Goal: Task Accomplishment & Management: Use online tool/utility

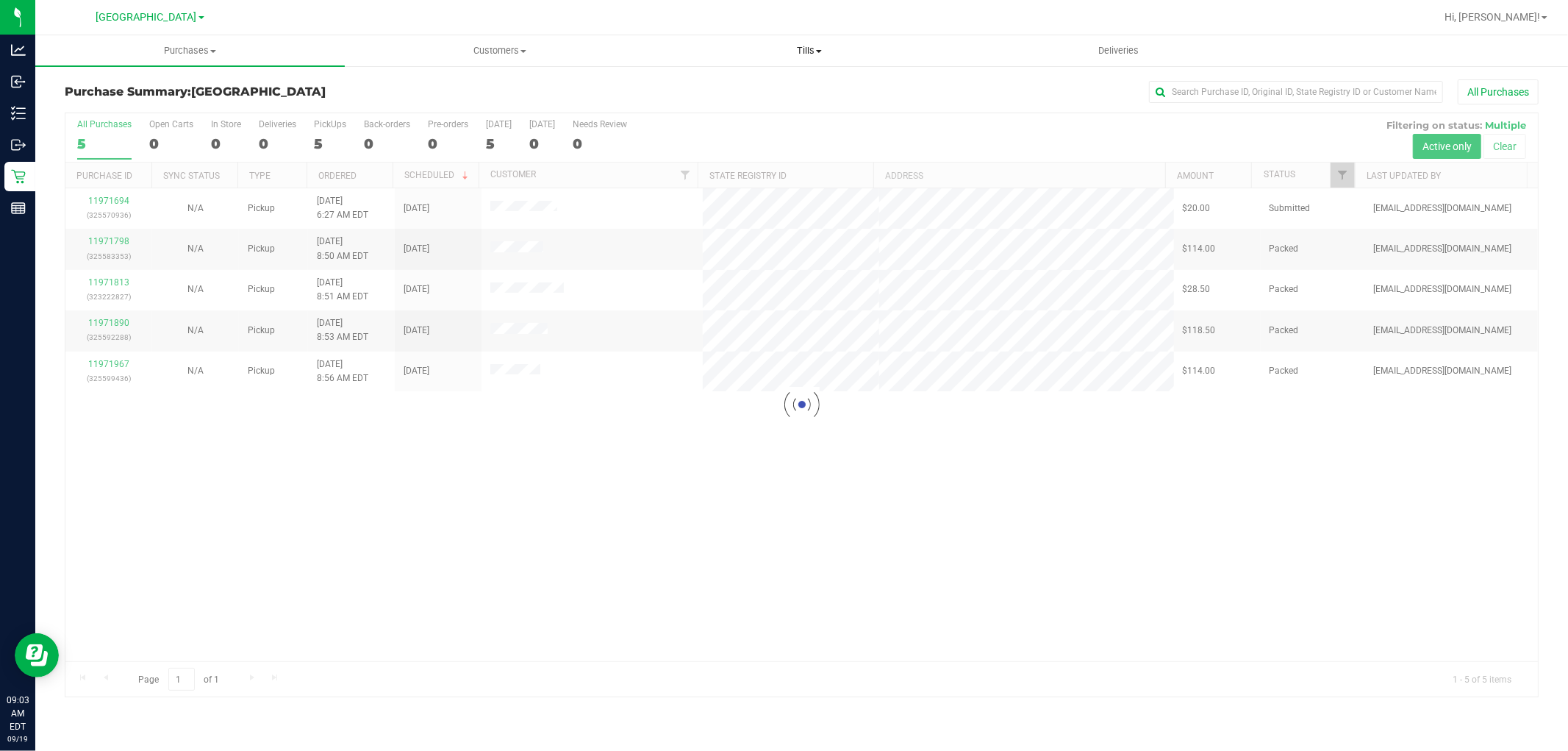
click at [809, 45] on span "Tills" at bounding box center [809, 51] width 308 height 13
click at [737, 95] on li "Manage tills" at bounding box center [809, 89] width 309 height 17
click at [893, 54] on span "Tills" at bounding box center [898, 51] width 344 height 13
click at [820, 107] on span "Reconcile e-payments" at bounding box center [797, 106] width 146 height 12
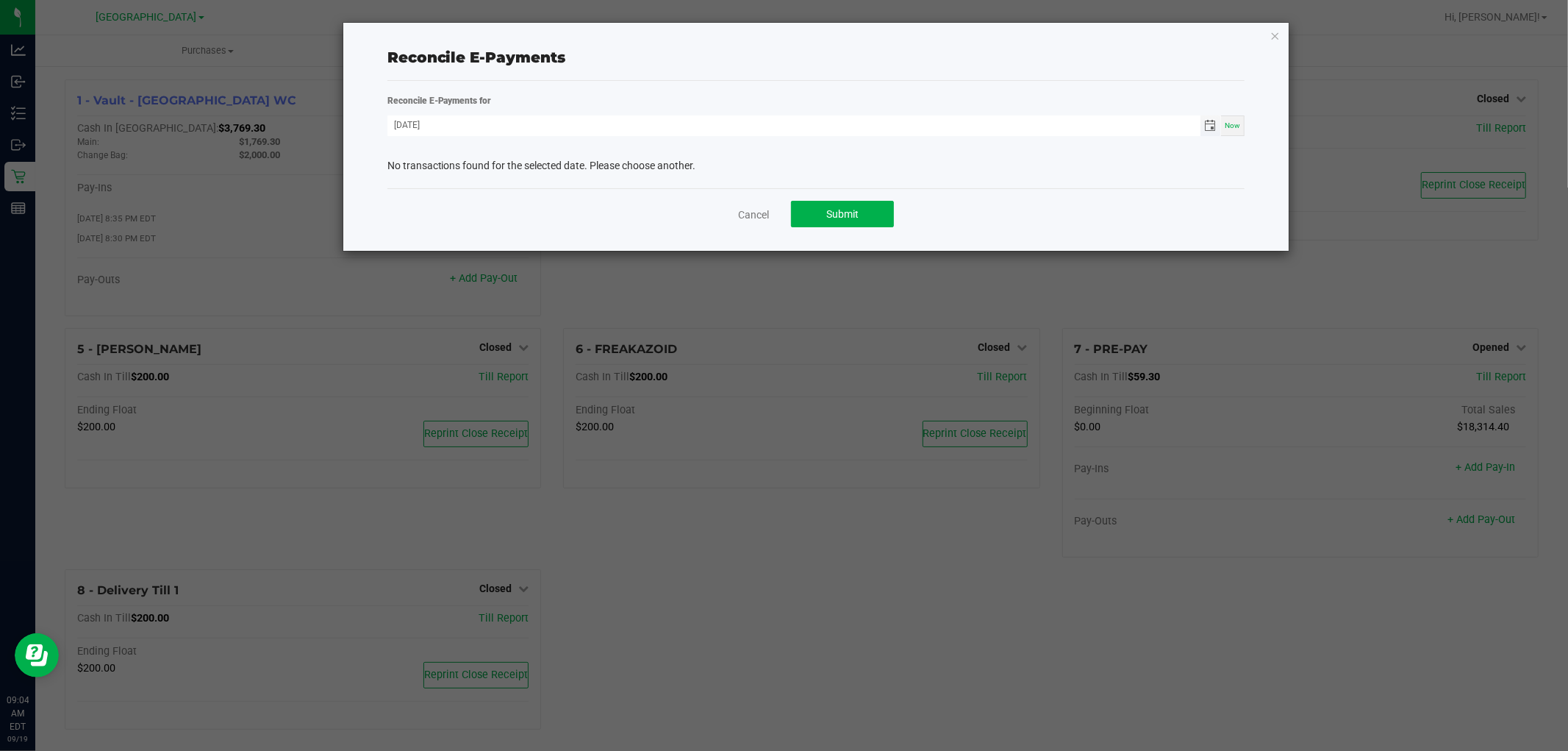
click at [1213, 126] on span "Toggle calendar" at bounding box center [1210, 125] width 11 height 11
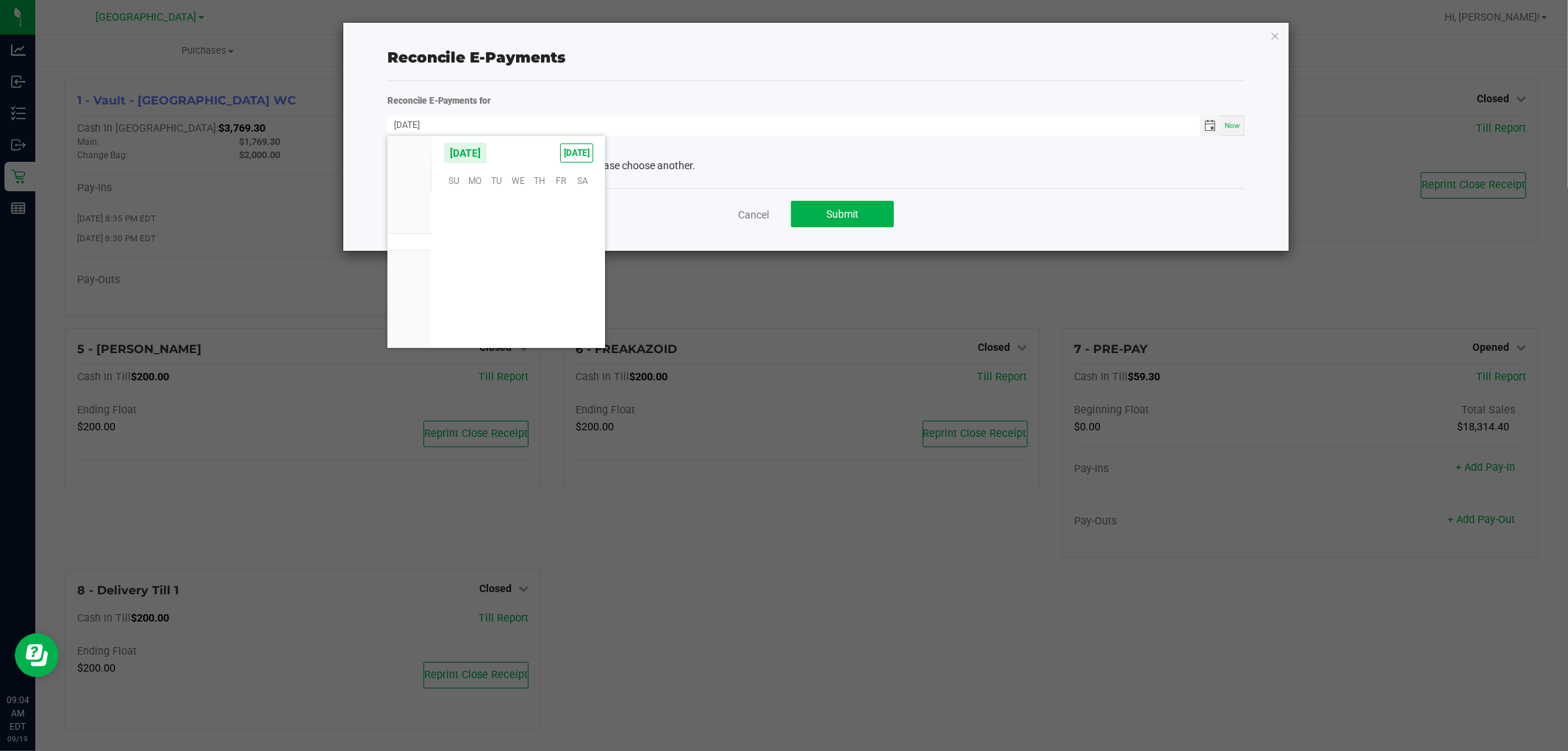
scroll to position [238580, 0]
click at [544, 245] on span "18" at bounding box center [540, 252] width 21 height 23
type input "[DATE]"
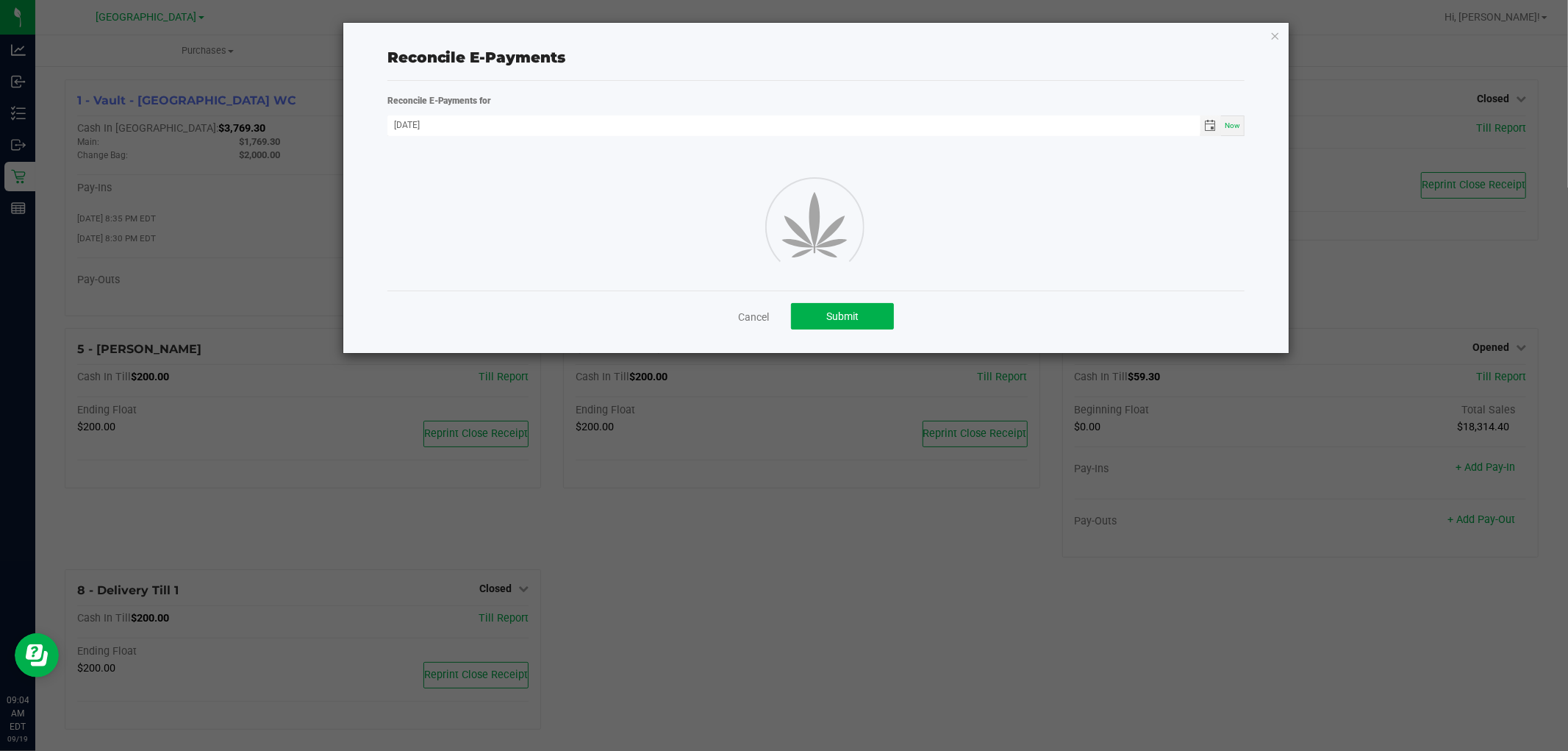
click at [789, 63] on div "Reconcile E-Payments" at bounding box center [816, 57] width 858 height 22
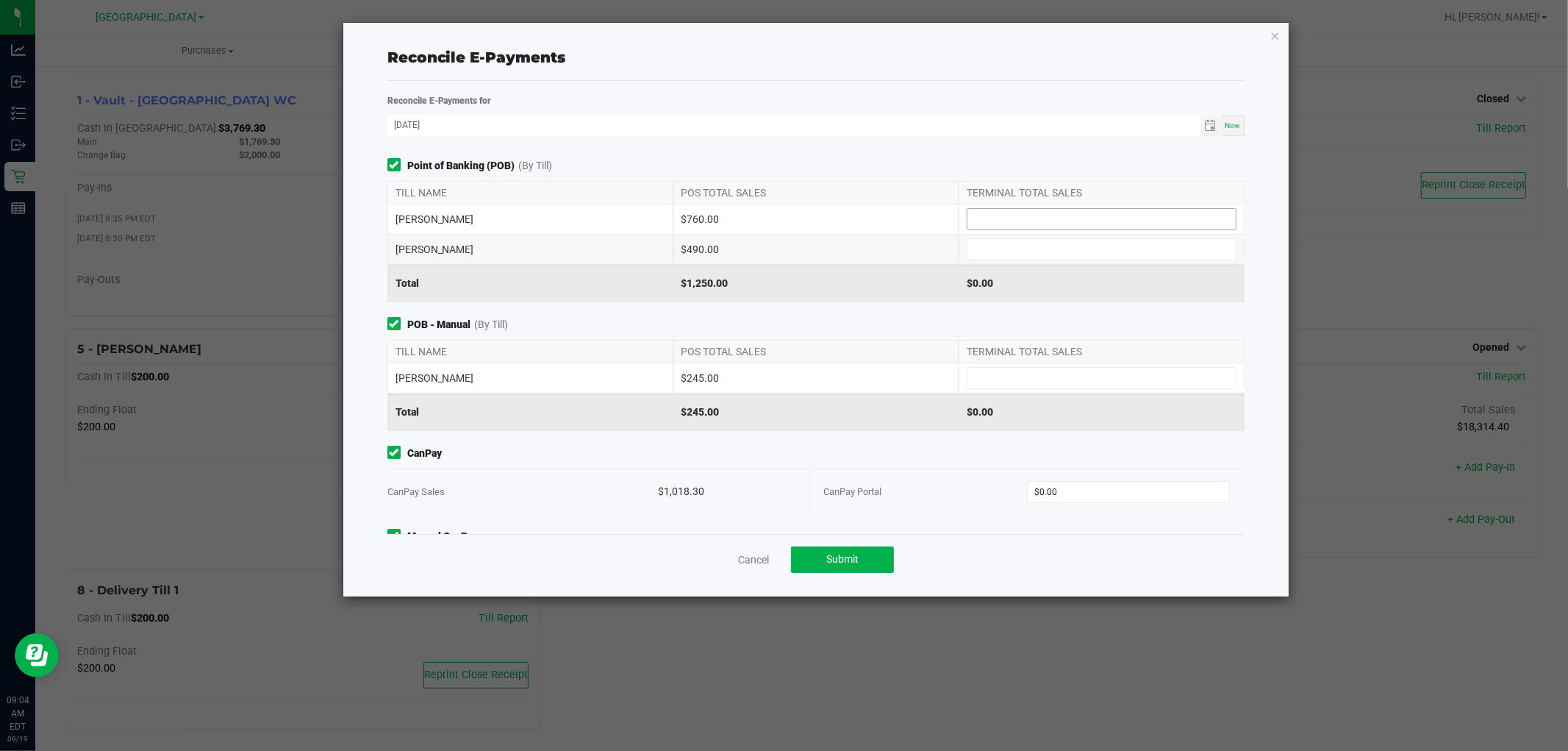
click at [1041, 222] on input at bounding box center [1101, 220] width 268 height 21
click at [1052, 261] on div "[PERSON_NAME] $490.00" at bounding box center [816, 249] width 858 height 30
type input "$490.00"
click at [1053, 225] on input at bounding box center [1101, 220] width 268 height 21
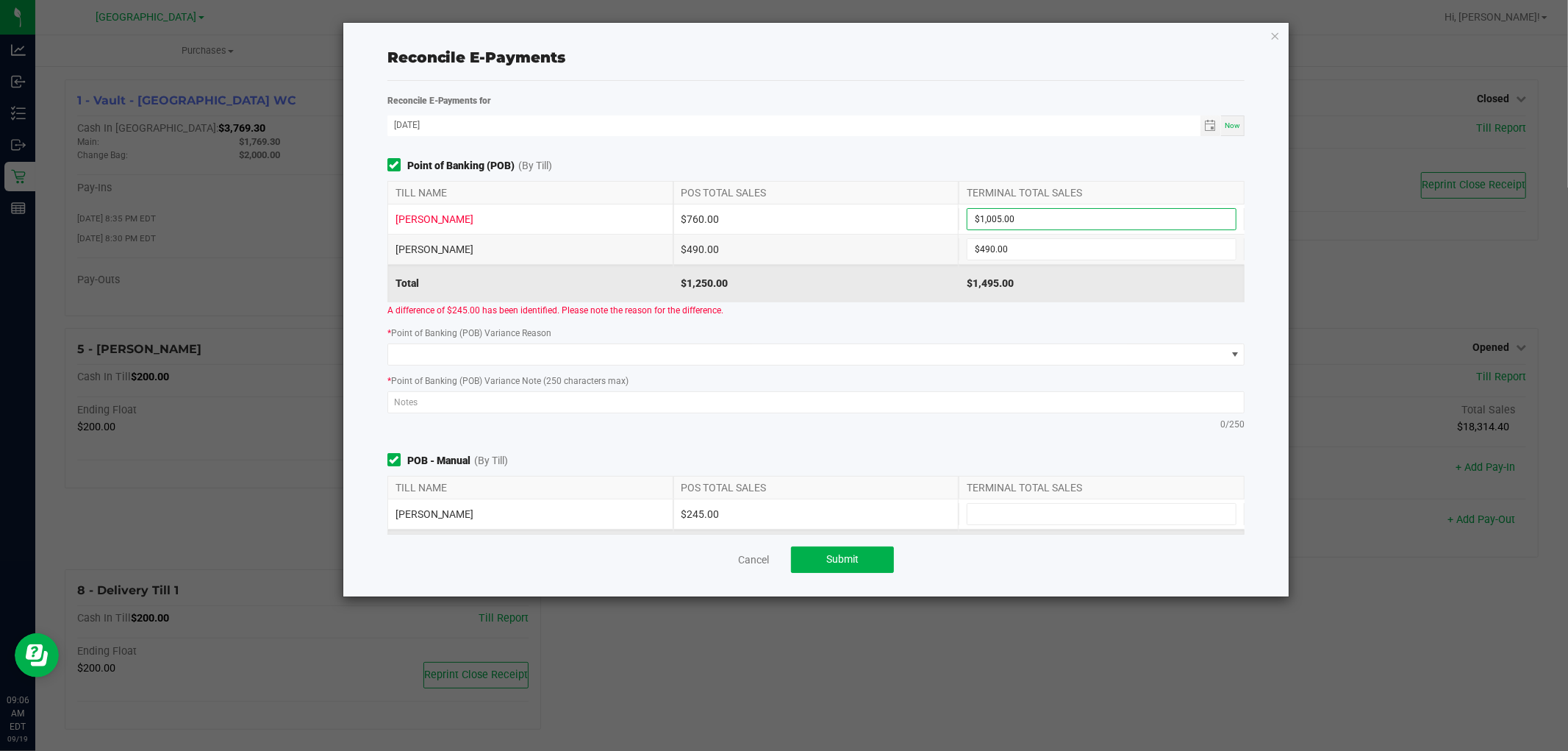
click at [804, 75] on div "Reconcile E-Payments" at bounding box center [816, 57] width 858 height 47
drag, startPoint x: 1026, startPoint y: 225, endPoint x: 612, endPoint y: 187, distance: 415.7
click at [613, 187] on div "TILL NAME POS TOTAL SALES TERMINAL TOTAL SALES [PERSON_NAME] $760.00 1005 [PERS…" at bounding box center [816, 241] width 880 height 121
drag, startPoint x: 1024, startPoint y: 221, endPoint x: 585, endPoint y: 203, distance: 439.4
click at [585, 203] on div "TILL NAME POS TOTAL SALES TERMINAL TOTAL SALES [PERSON_NAME] $760.00 9451005 [P…" at bounding box center [816, 241] width 880 height 121
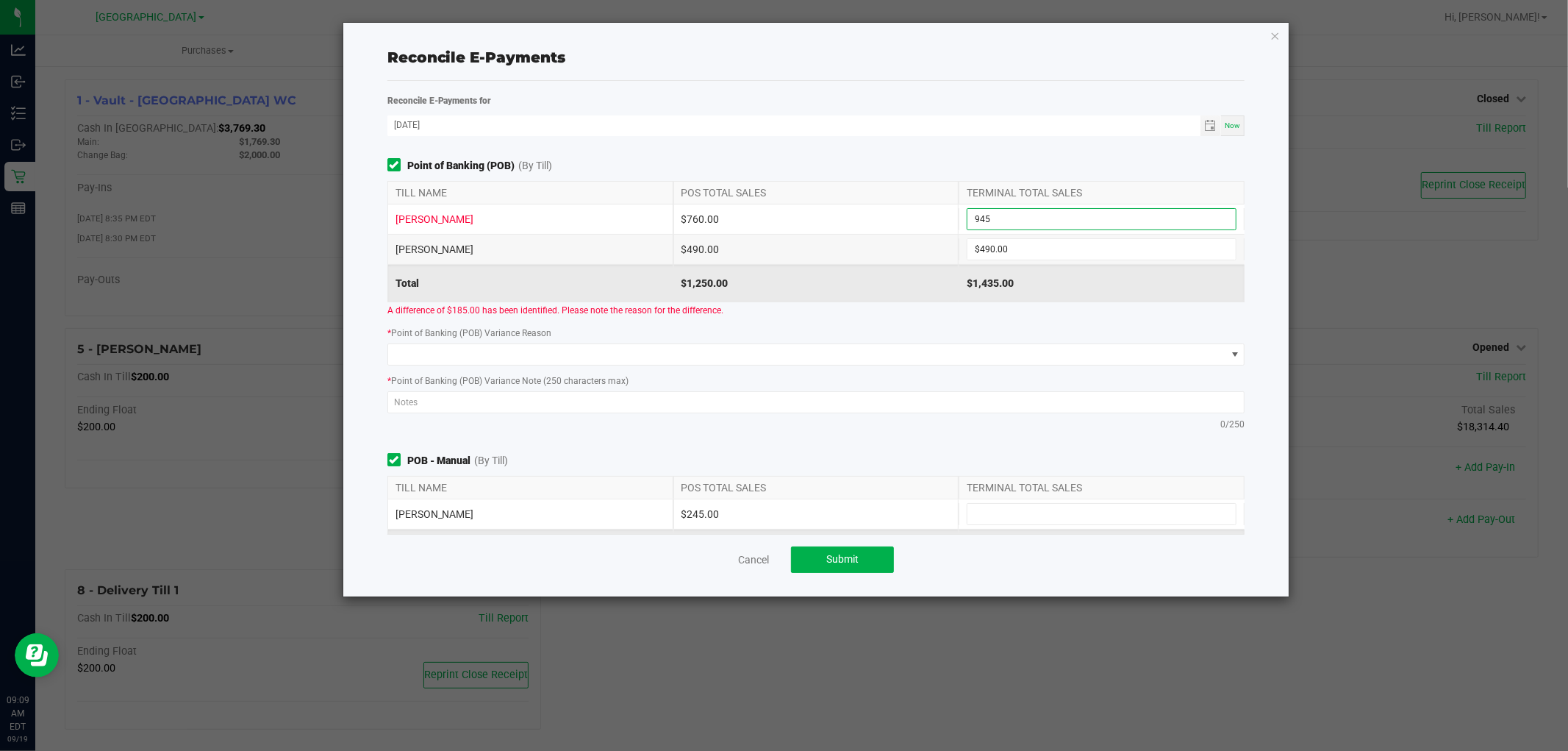
type input "$945.00"
click at [934, 83] on div "Reconcile E-Payments for [DATE] Now Point of Banking (POB) (By Till) TILL NAME …" at bounding box center [816, 339] width 858 height 516
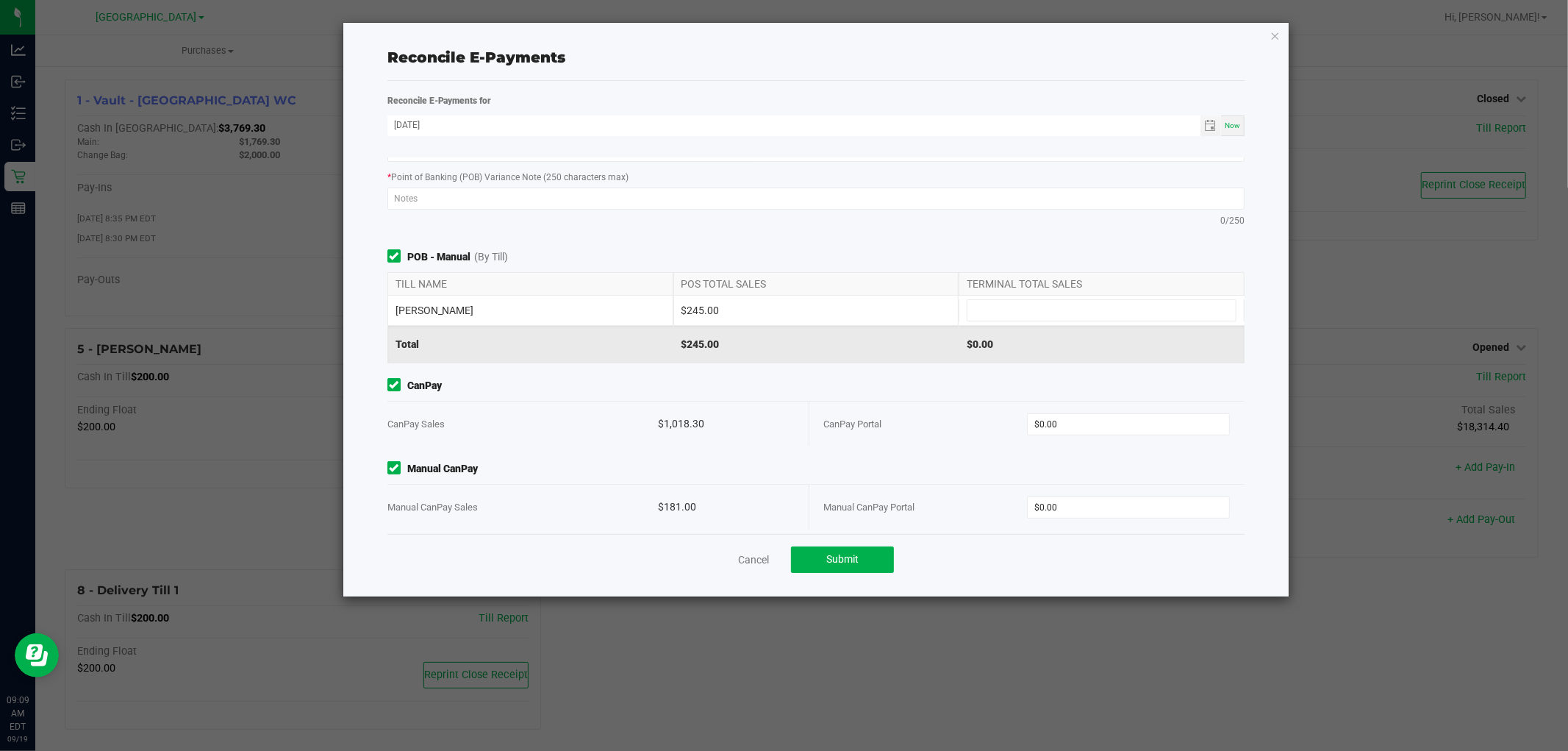
scroll to position [214, 0]
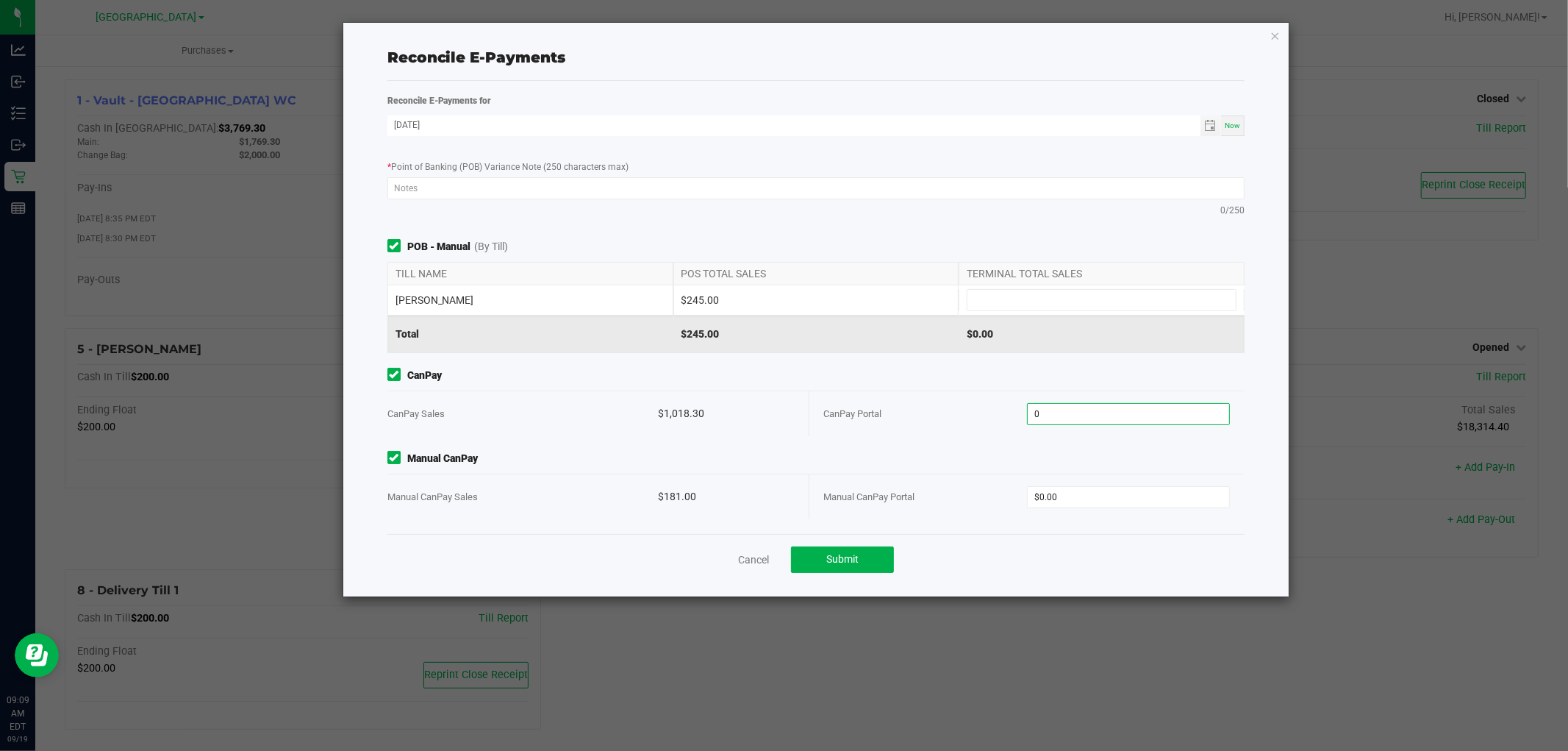
click at [1075, 414] on input "0" at bounding box center [1128, 415] width 201 height 21
type input "$1,018.30"
click at [1086, 501] on input "0" at bounding box center [1128, 498] width 201 height 21
type input "$181.00"
click at [1134, 552] on div "Cancel Submit" at bounding box center [816, 559] width 858 height 51
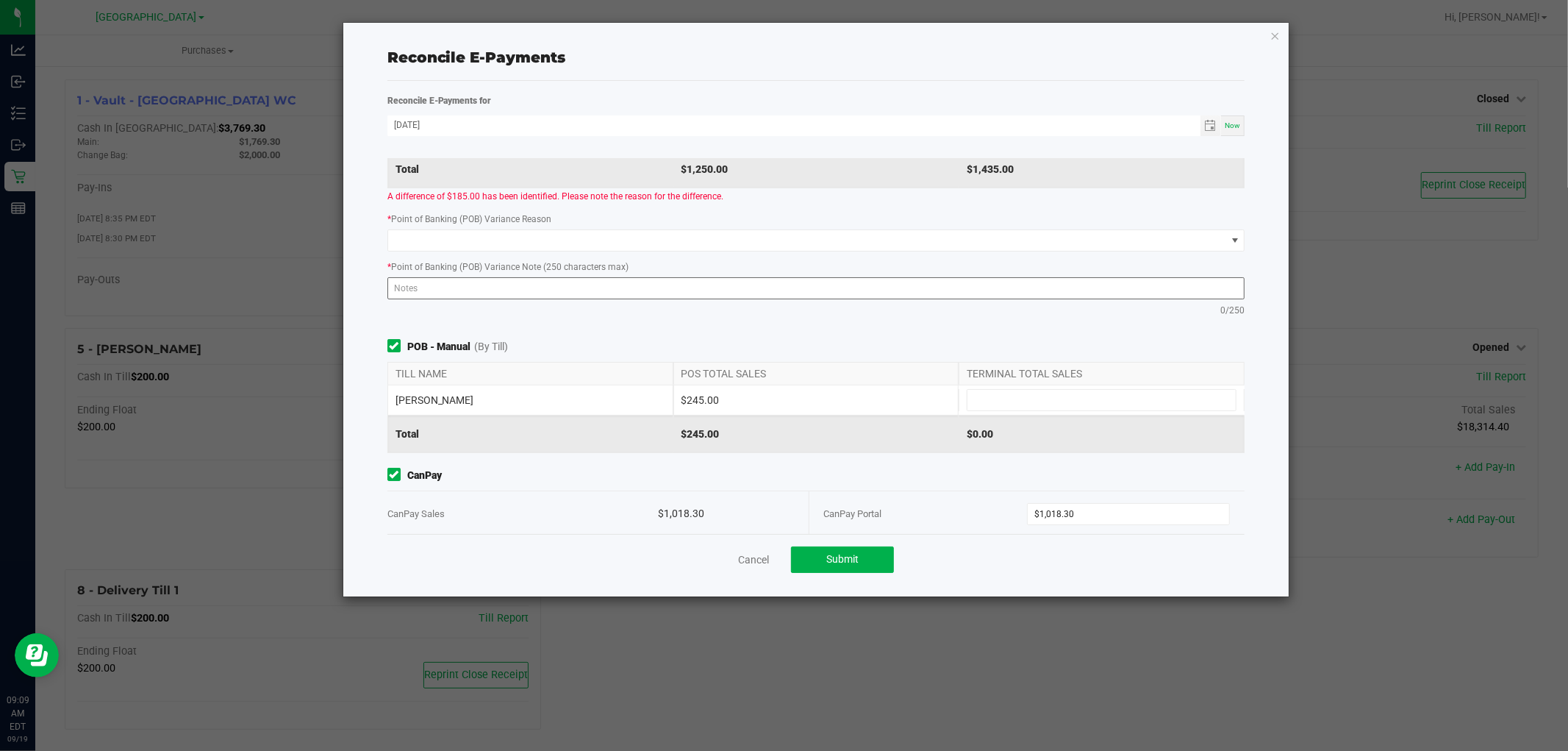
scroll to position [0, 0]
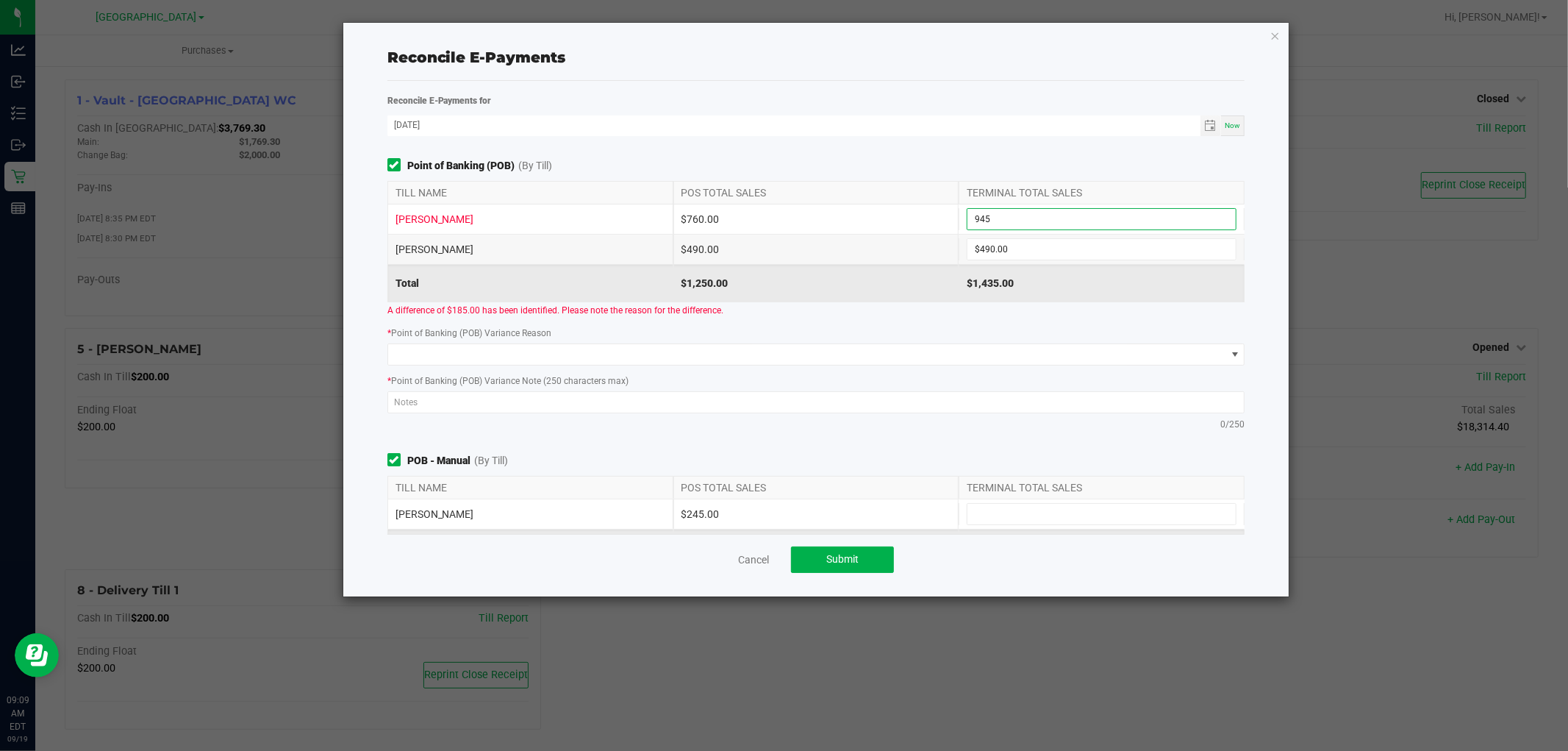
drag, startPoint x: 1023, startPoint y: 213, endPoint x: 784, endPoint y: 212, distance: 239.0
click at [785, 212] on div "[PERSON_NAME] $760.00 945" at bounding box center [816, 219] width 858 height 30
drag, startPoint x: 1000, startPoint y: 215, endPoint x: 749, endPoint y: 214, distance: 251.0
click at [749, 214] on div "[PERSON_NAME] $760.00 945" at bounding box center [816, 219] width 858 height 30
type input "$1,005.00"
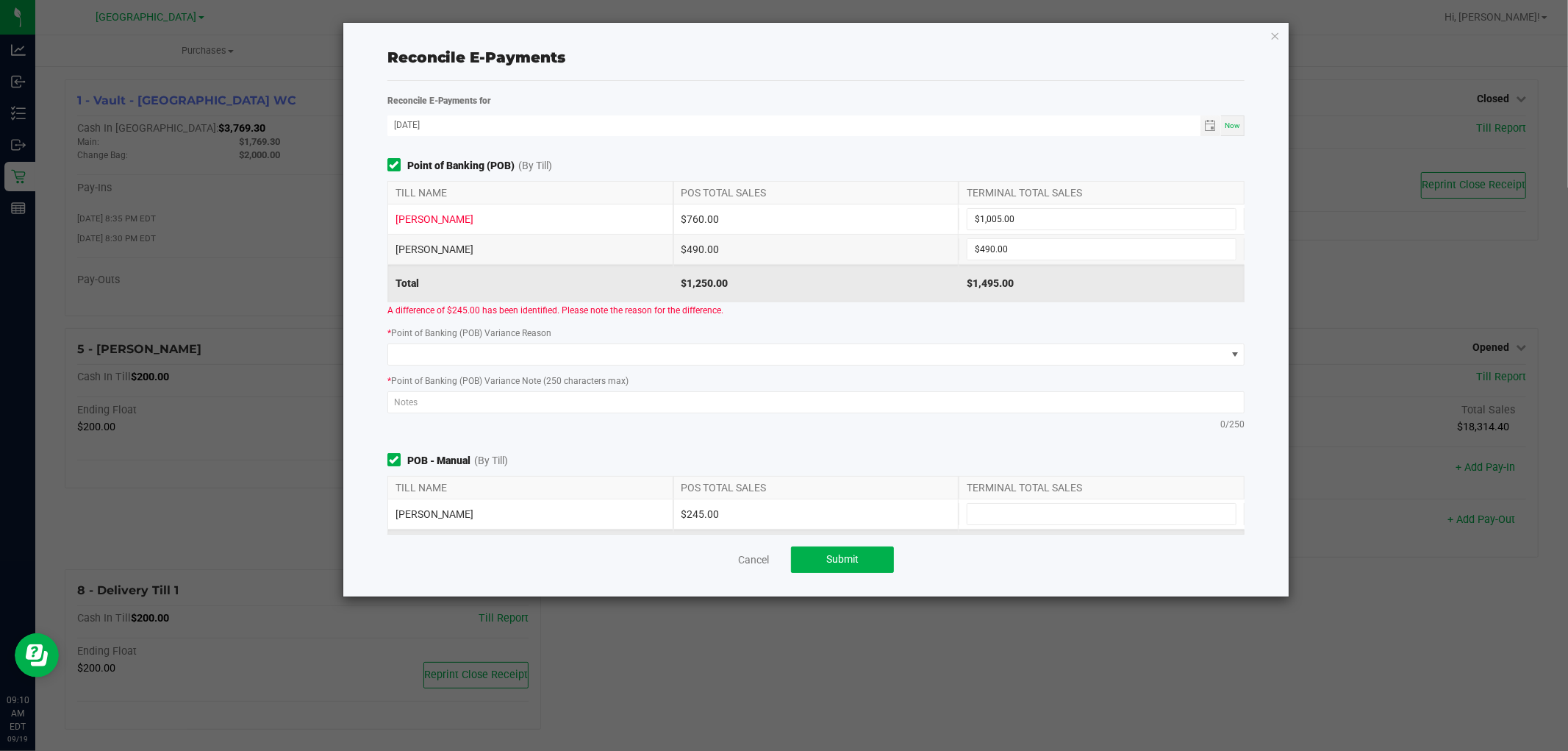
click at [850, 61] on div "Reconcile E-Payments" at bounding box center [816, 57] width 858 height 22
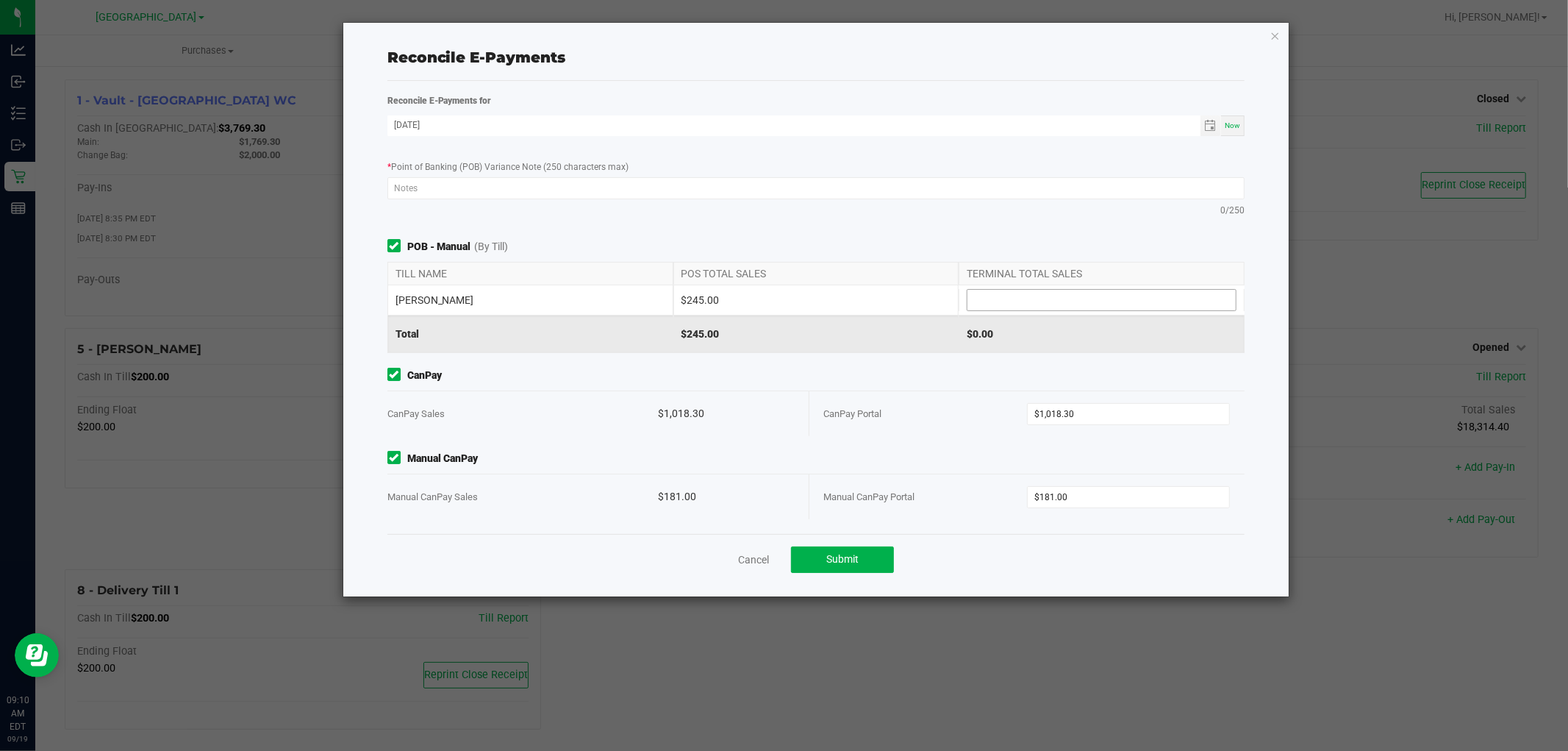
click at [1018, 299] on input at bounding box center [1101, 300] width 268 height 21
type input "$245.00"
click at [1160, 376] on span "CanPay" at bounding box center [816, 376] width 858 height 15
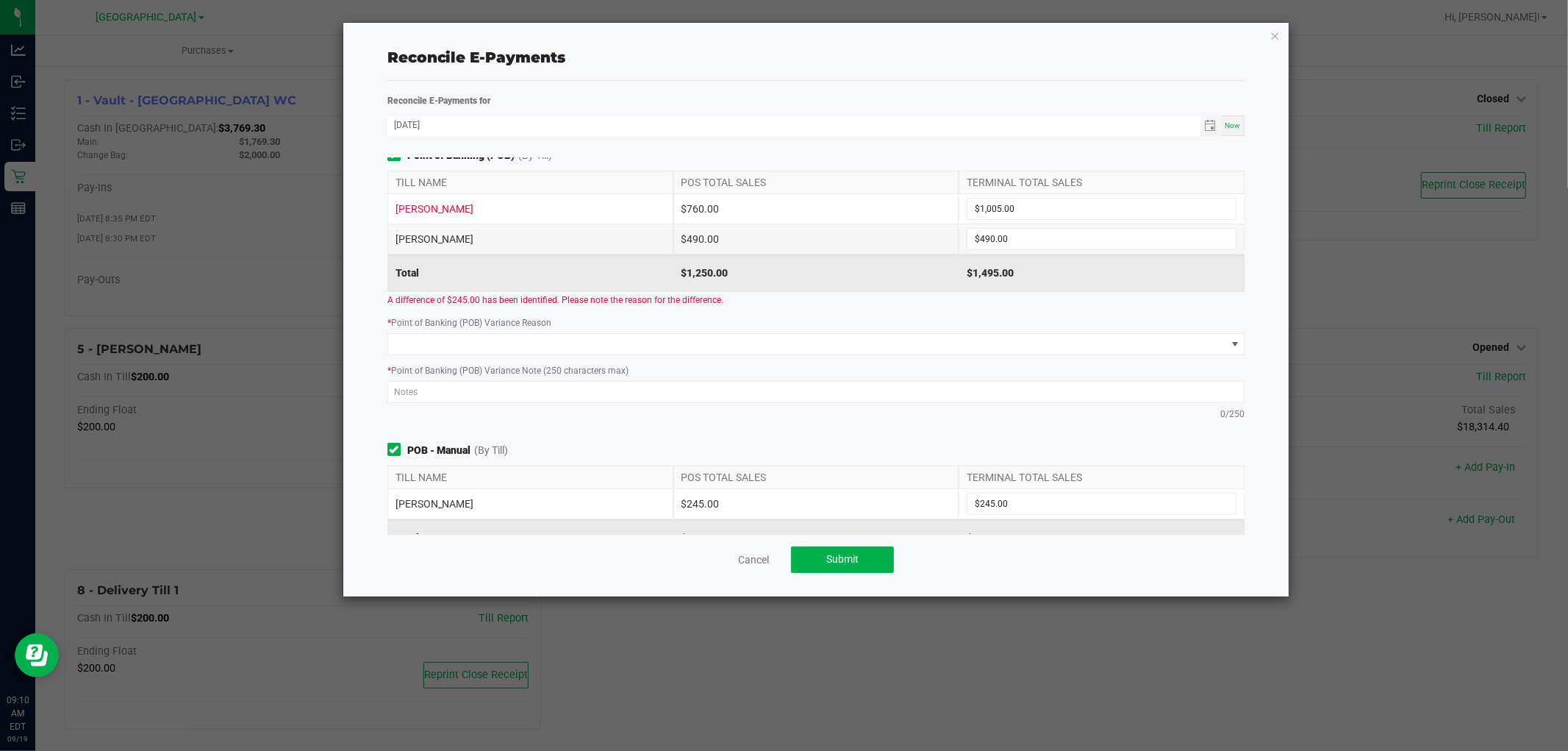
scroll to position [0, 0]
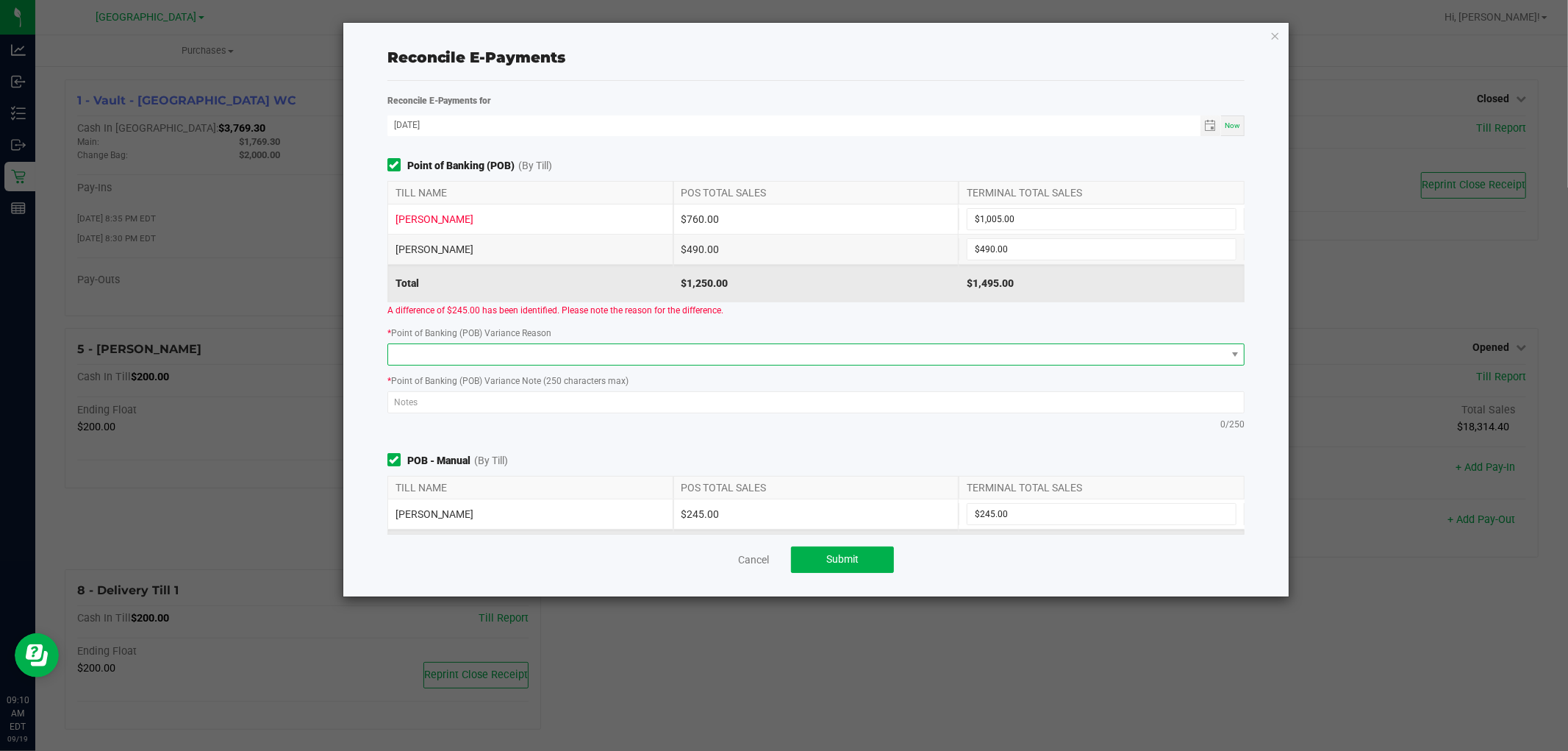
click at [480, 362] on span at bounding box center [808, 354] width 838 height 21
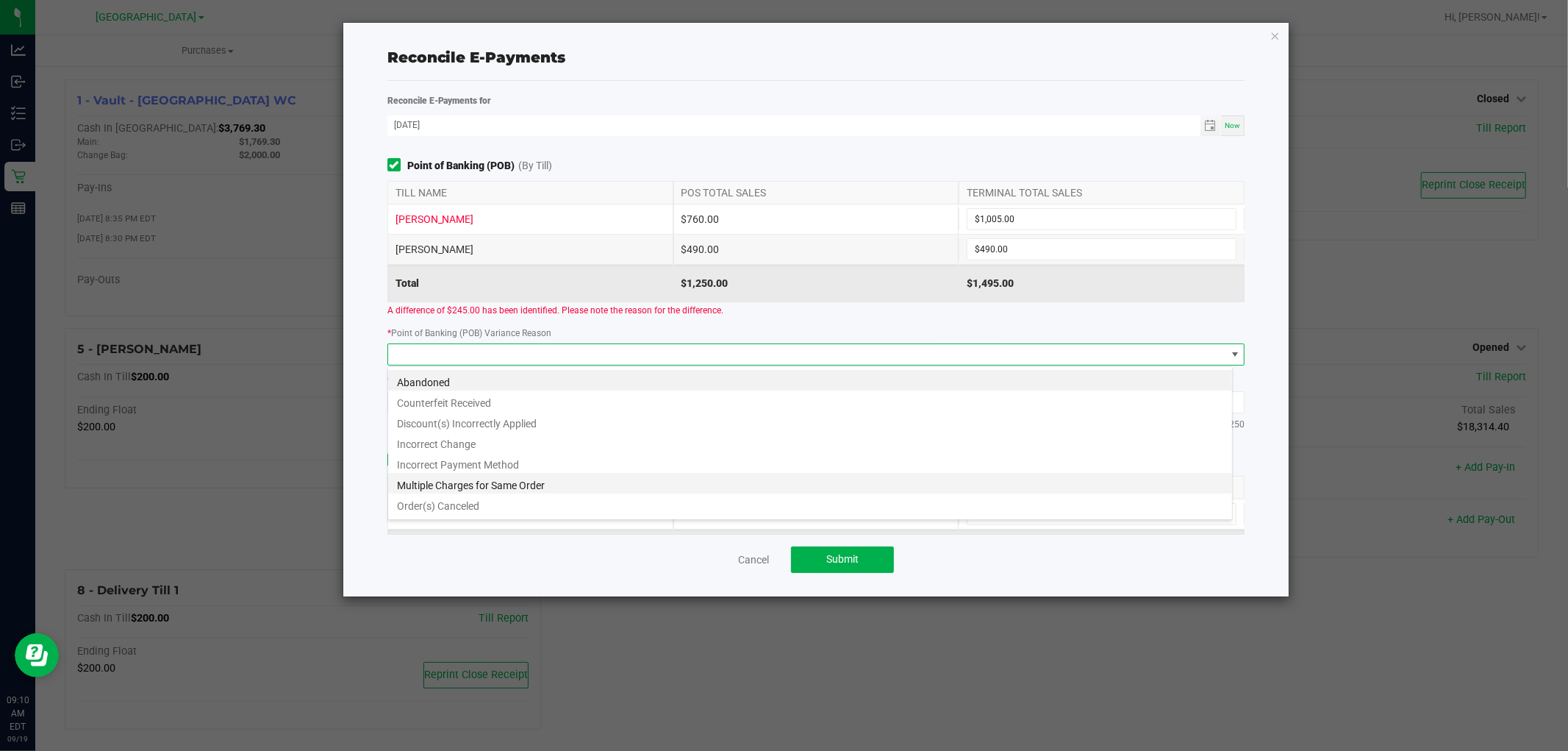
scroll to position [17, 0]
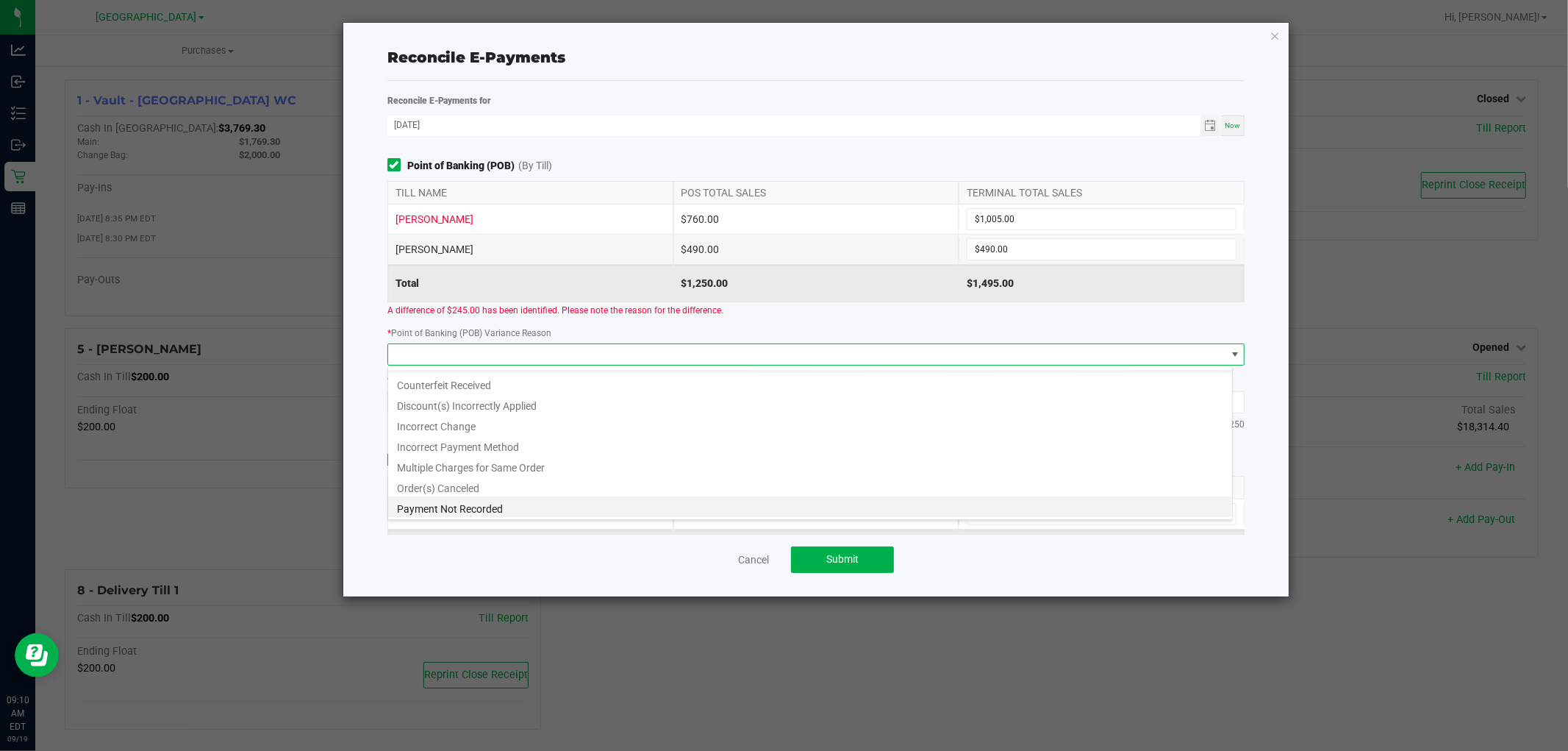
click at [472, 505] on li "Payment Not Recorded" at bounding box center [811, 507] width 844 height 21
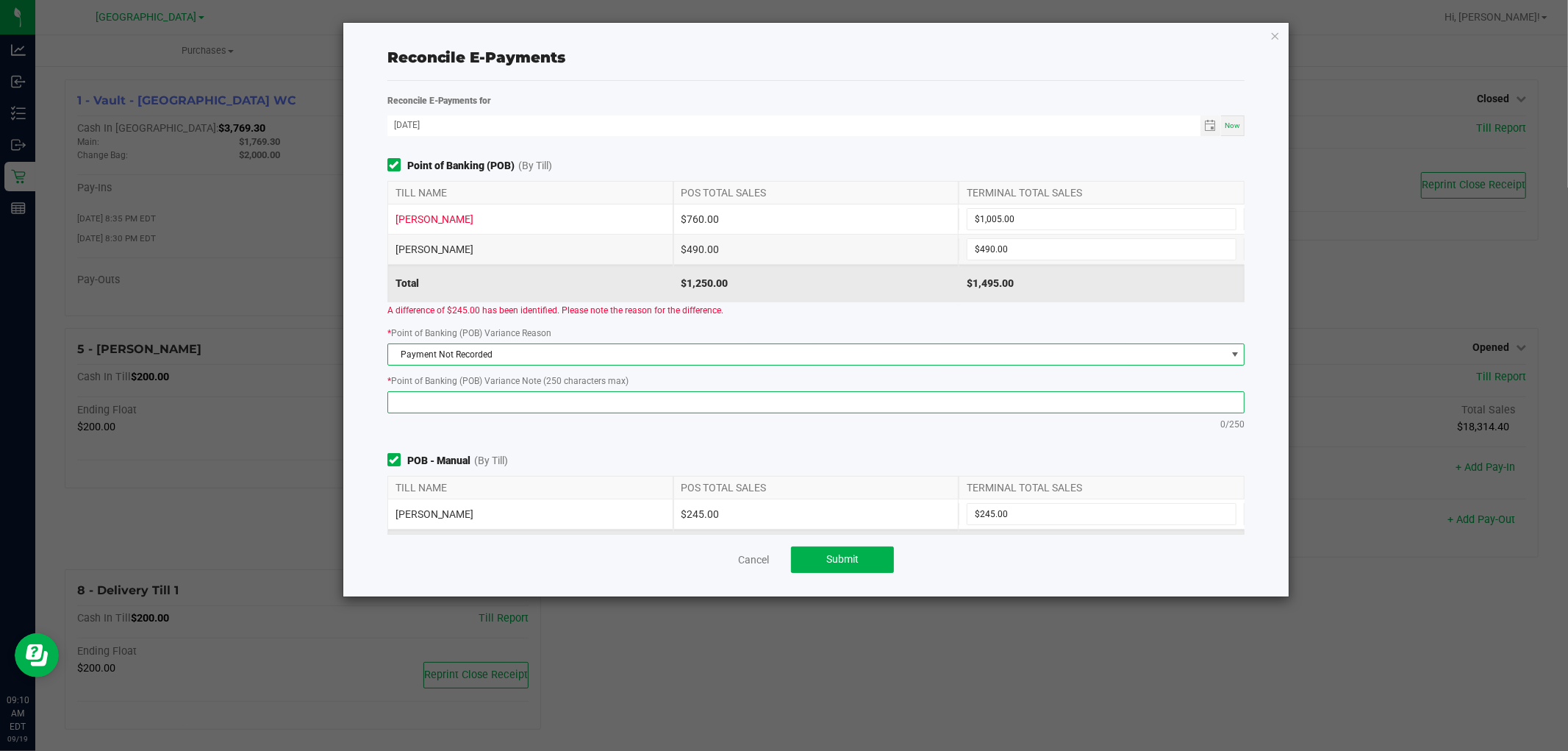
click at [659, 395] on textarea at bounding box center [816, 402] width 858 height 22
type textarea "Had to push through a debit transaction for $245"
drag, startPoint x: 695, startPoint y: 407, endPoint x: 297, endPoint y: 397, distance: 398.1
click at [0, 391] on ngb-modal-window "Reconcile E-Payments Reconcile E-Payments for [DATE] Now Point of Banking (POB)…" at bounding box center [790, 376] width 1579 height 751
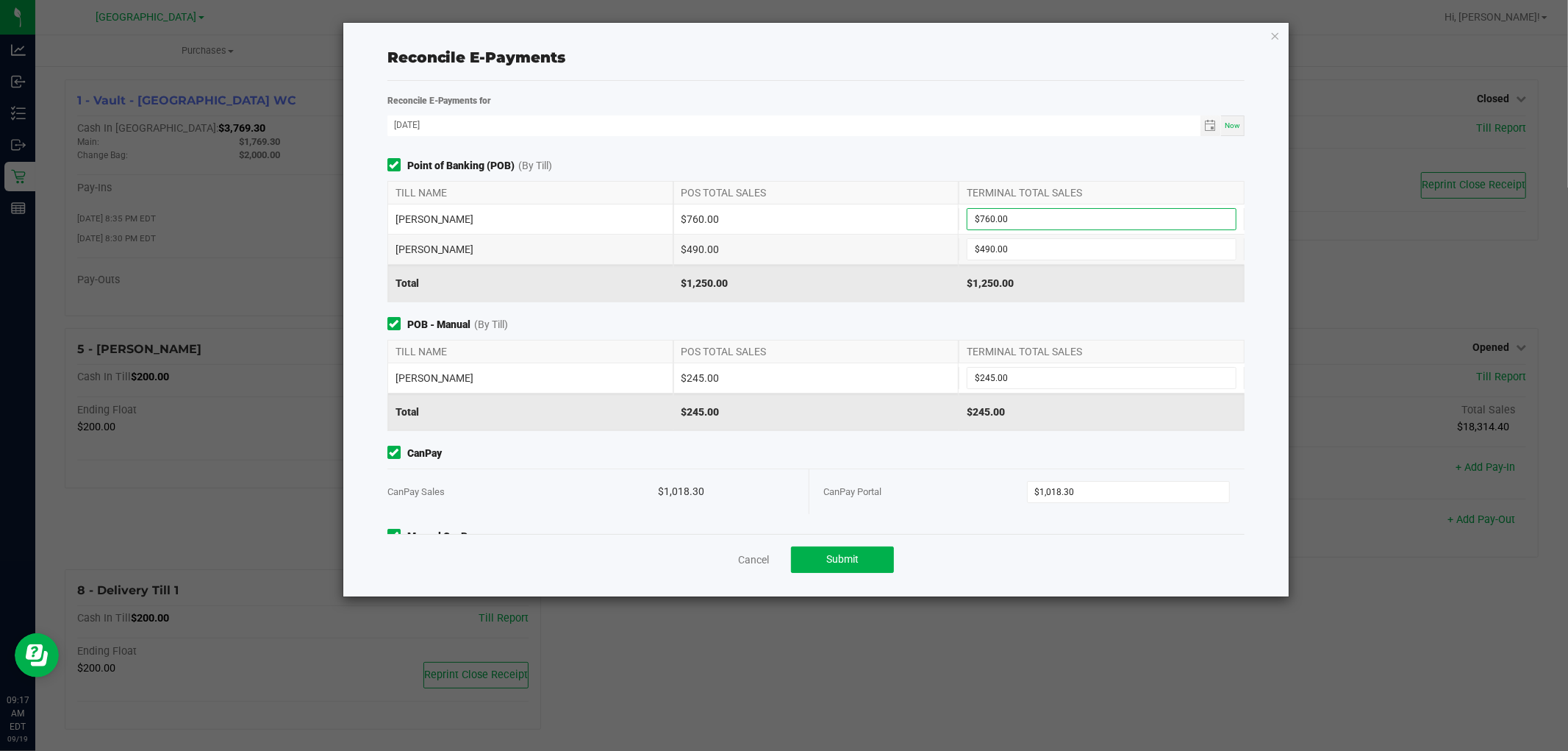
click at [892, 60] on div "Reconcile E-Payments" at bounding box center [816, 57] width 858 height 22
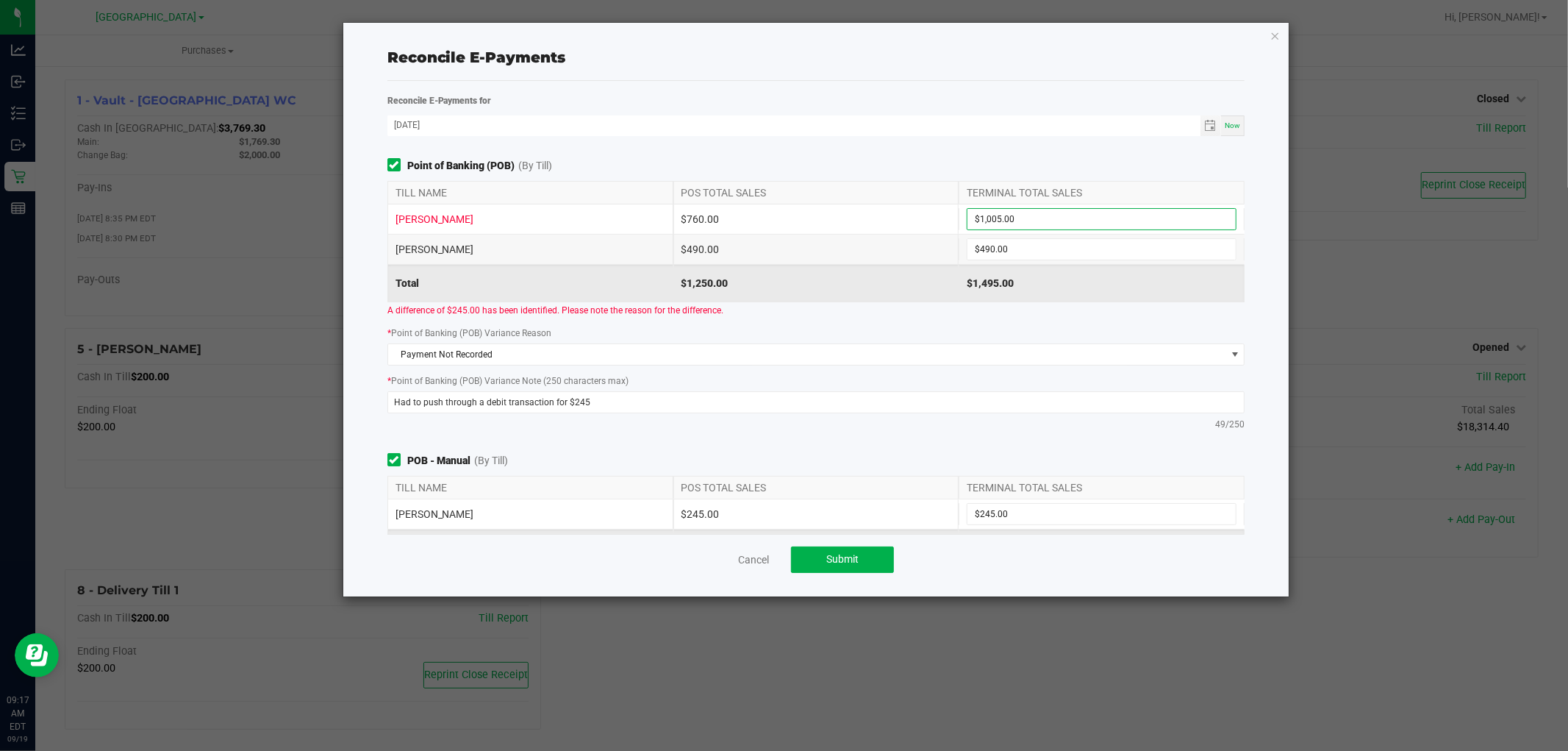
click at [898, 47] on div "Reconcile E-Payments" at bounding box center [816, 57] width 858 height 22
click at [1019, 219] on input "1005" at bounding box center [1101, 220] width 268 height 21
drag, startPoint x: 1024, startPoint y: 218, endPoint x: 1014, endPoint y: 219, distance: 10.0
click at [1024, 219] on input "1005" at bounding box center [1101, 220] width 268 height 21
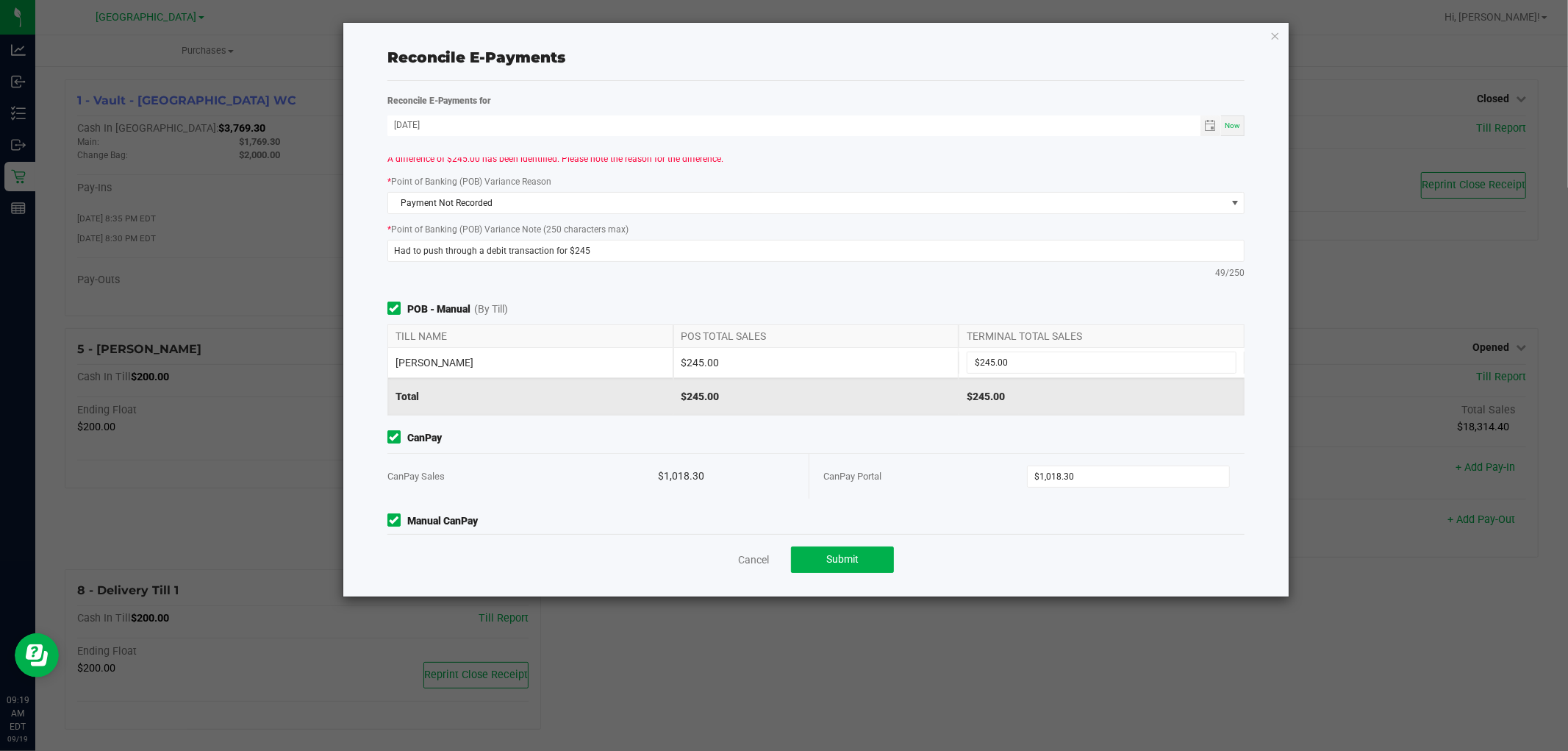
scroll to position [133, 0]
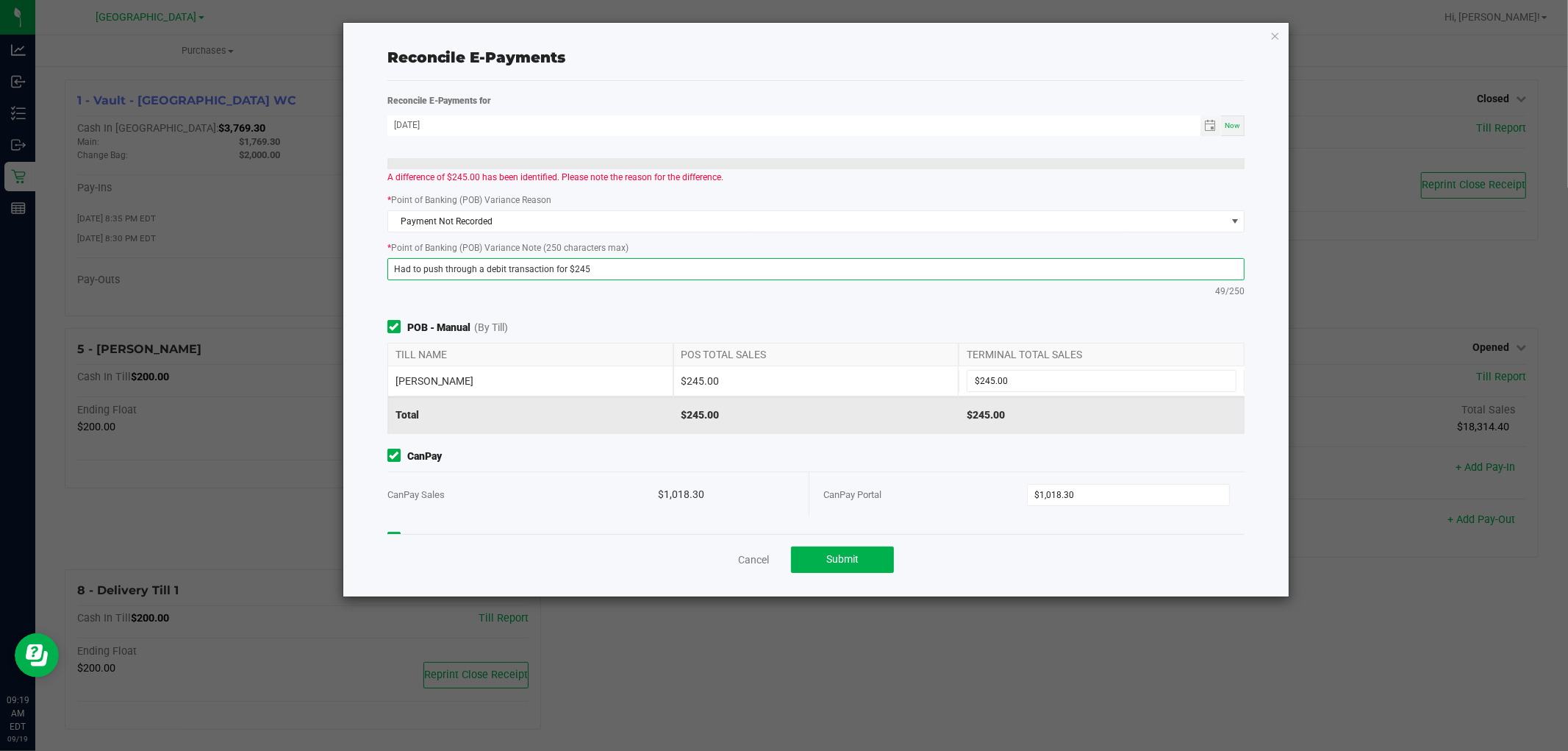
type input "$1,005.00"
drag, startPoint x: 608, startPoint y: 272, endPoint x: 0, endPoint y: 255, distance: 608.2
click at [0, 254] on ngb-modal-window "Reconcile E-Payments Reconcile E-Payments for [DATE] Now Point of Banking (POB)…" at bounding box center [790, 376] width 1579 height 751
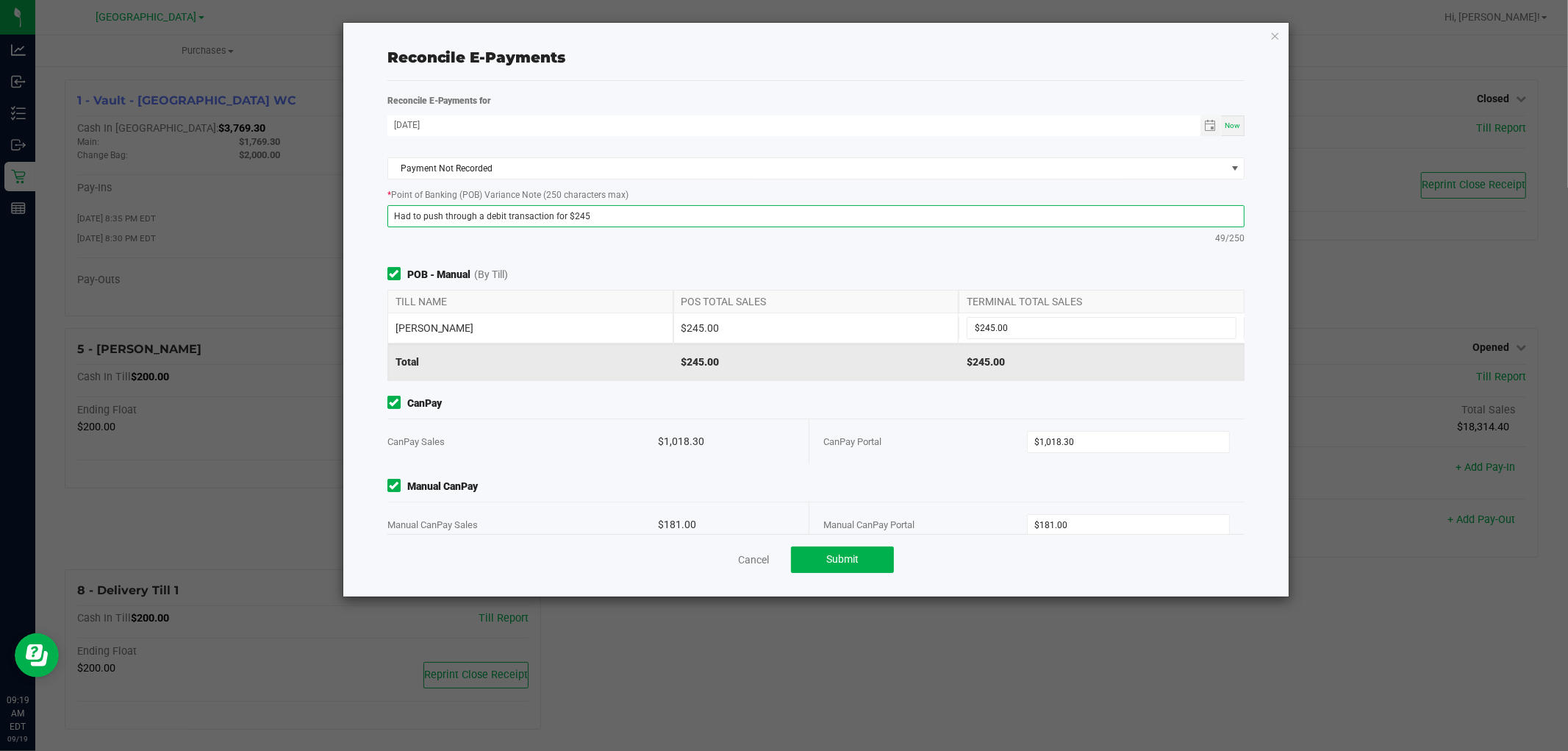
scroll to position [214, 0]
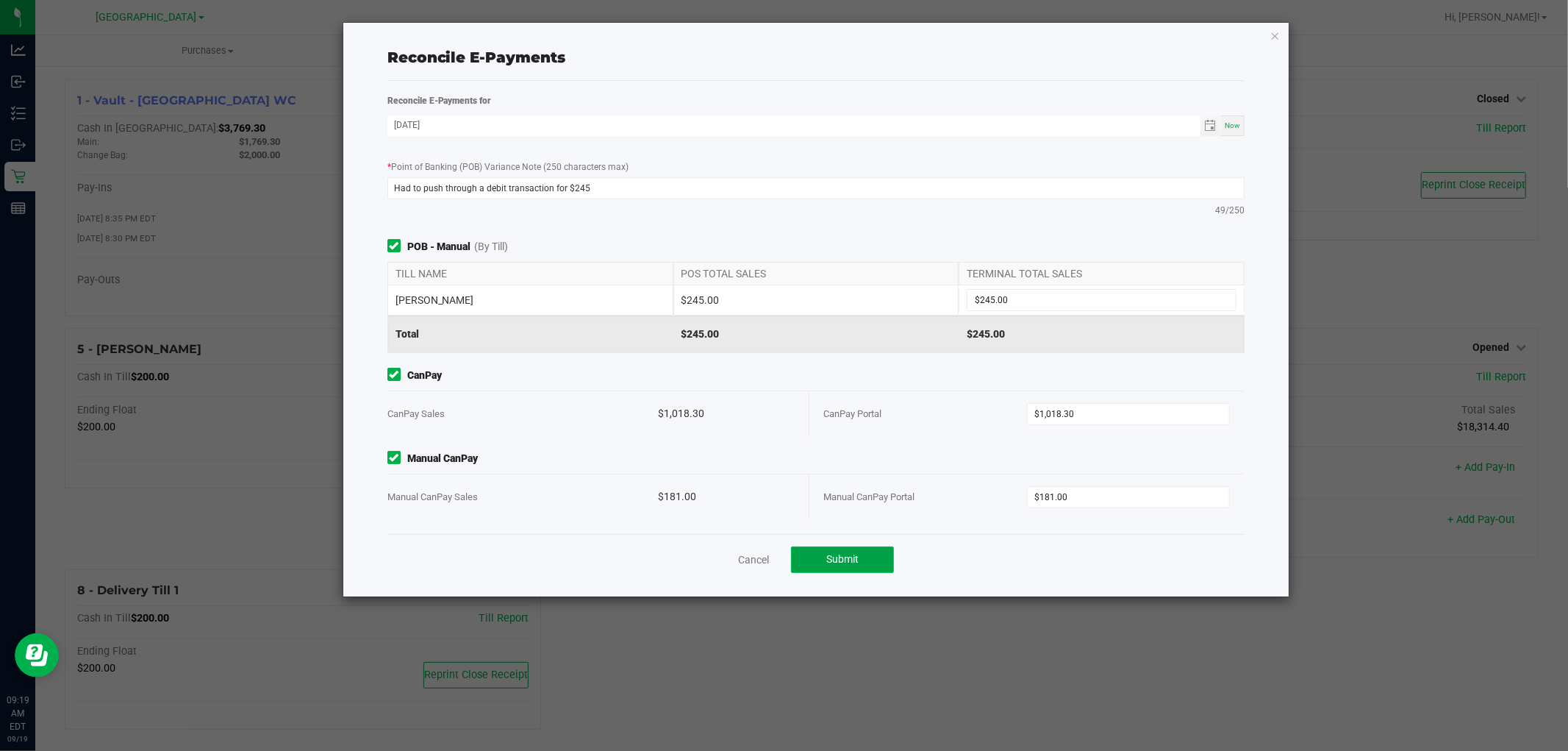
click at [833, 553] on span "Submit" at bounding box center [842, 559] width 32 height 11
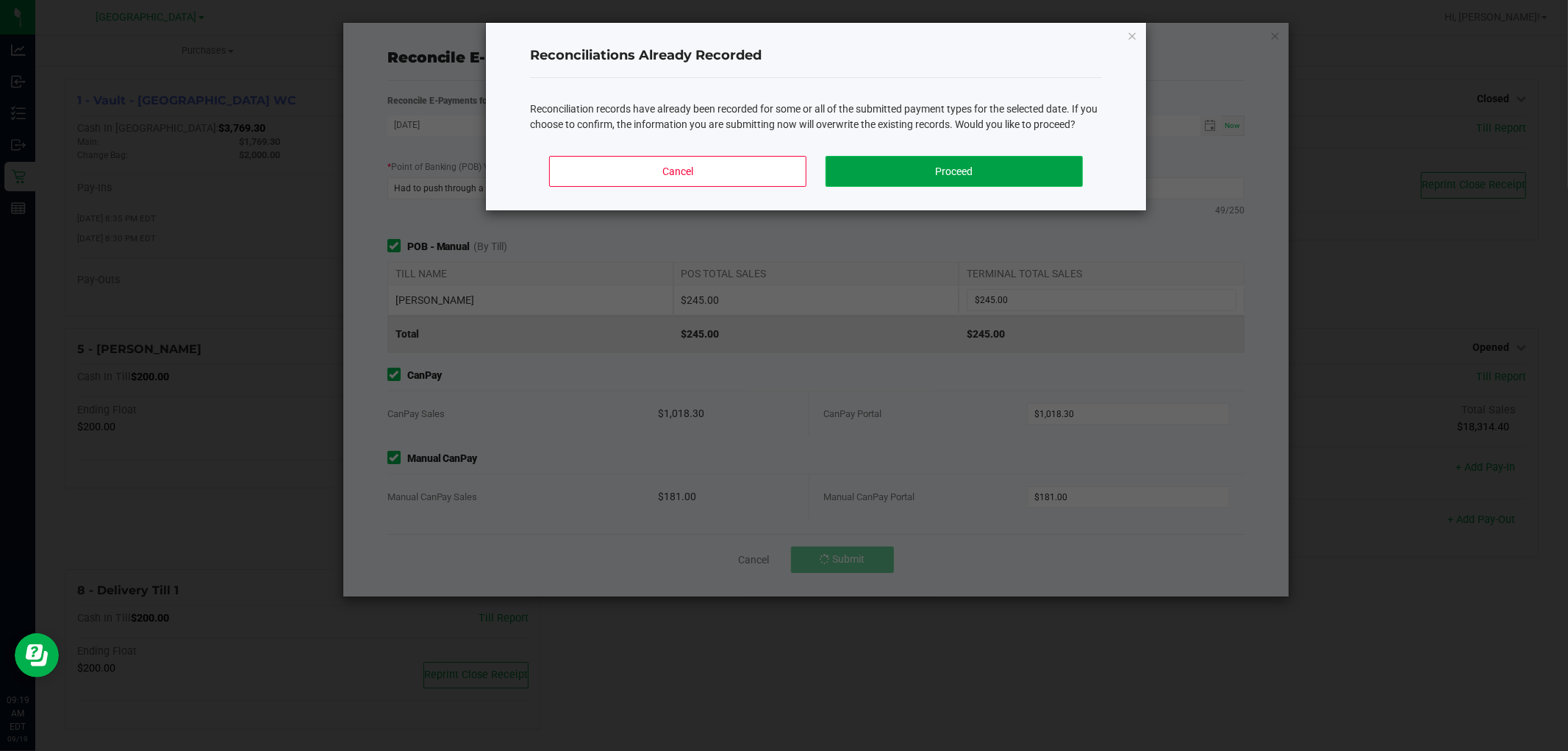
click at [942, 181] on button "Proceed" at bounding box center [954, 171] width 257 height 31
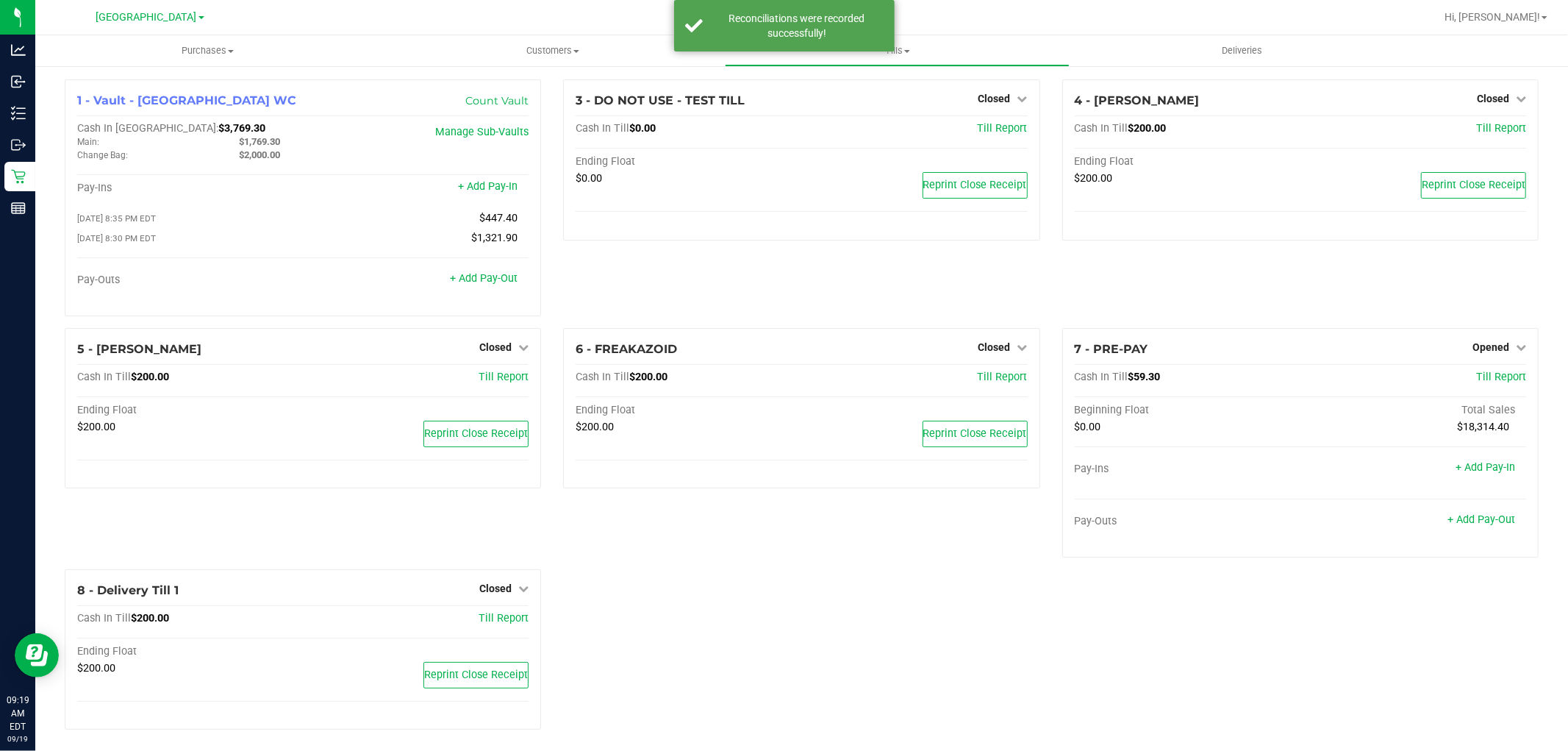
click at [733, 300] on div "3 - DO NOT USE - TEST TILL Closed Open Till Cash In Till $0.00 Till Report Endi…" at bounding box center [801, 204] width 498 height 248
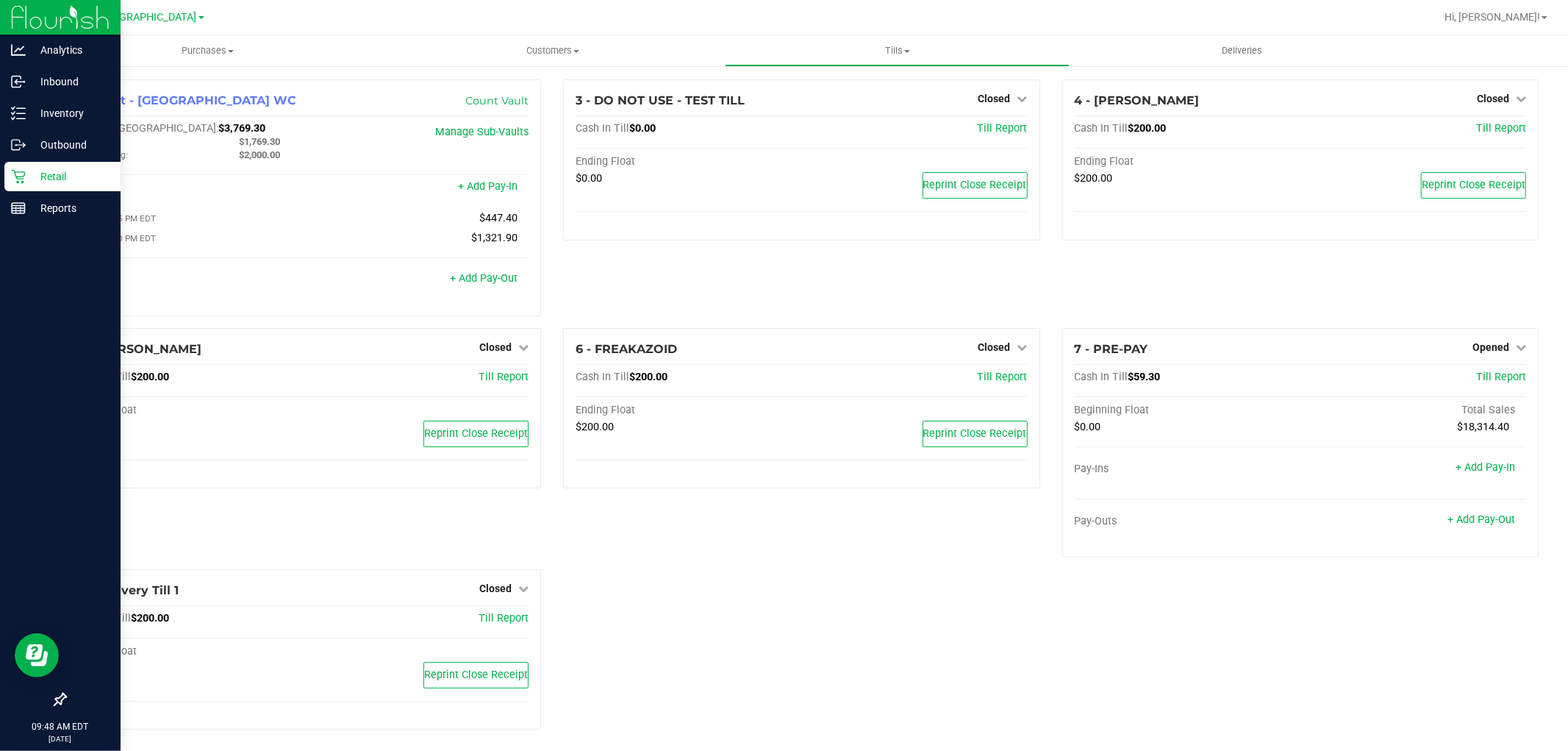
click at [31, 177] on p "Retail" at bounding box center [70, 177] width 88 height 17
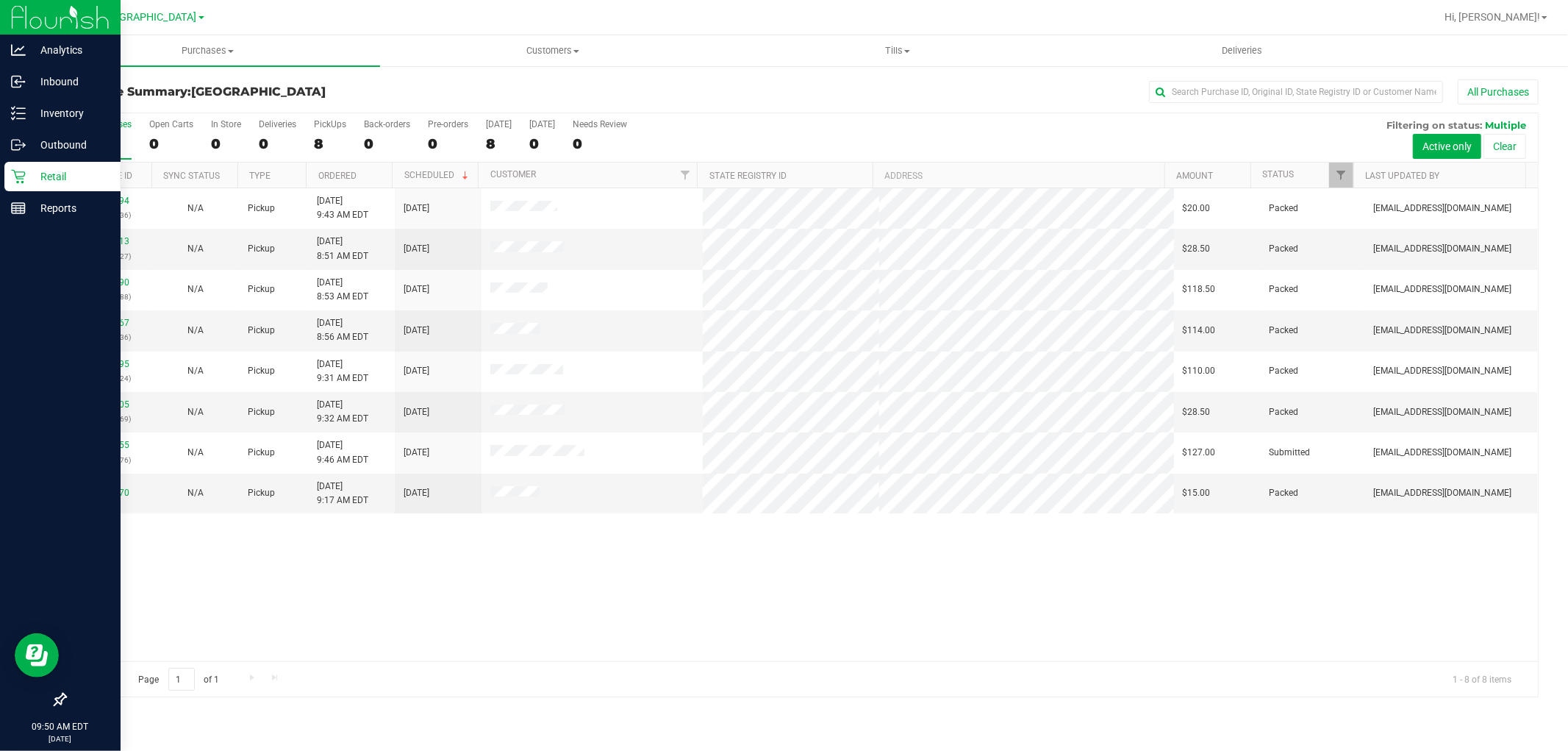
click at [40, 177] on p "Retail" at bounding box center [70, 177] width 88 height 17
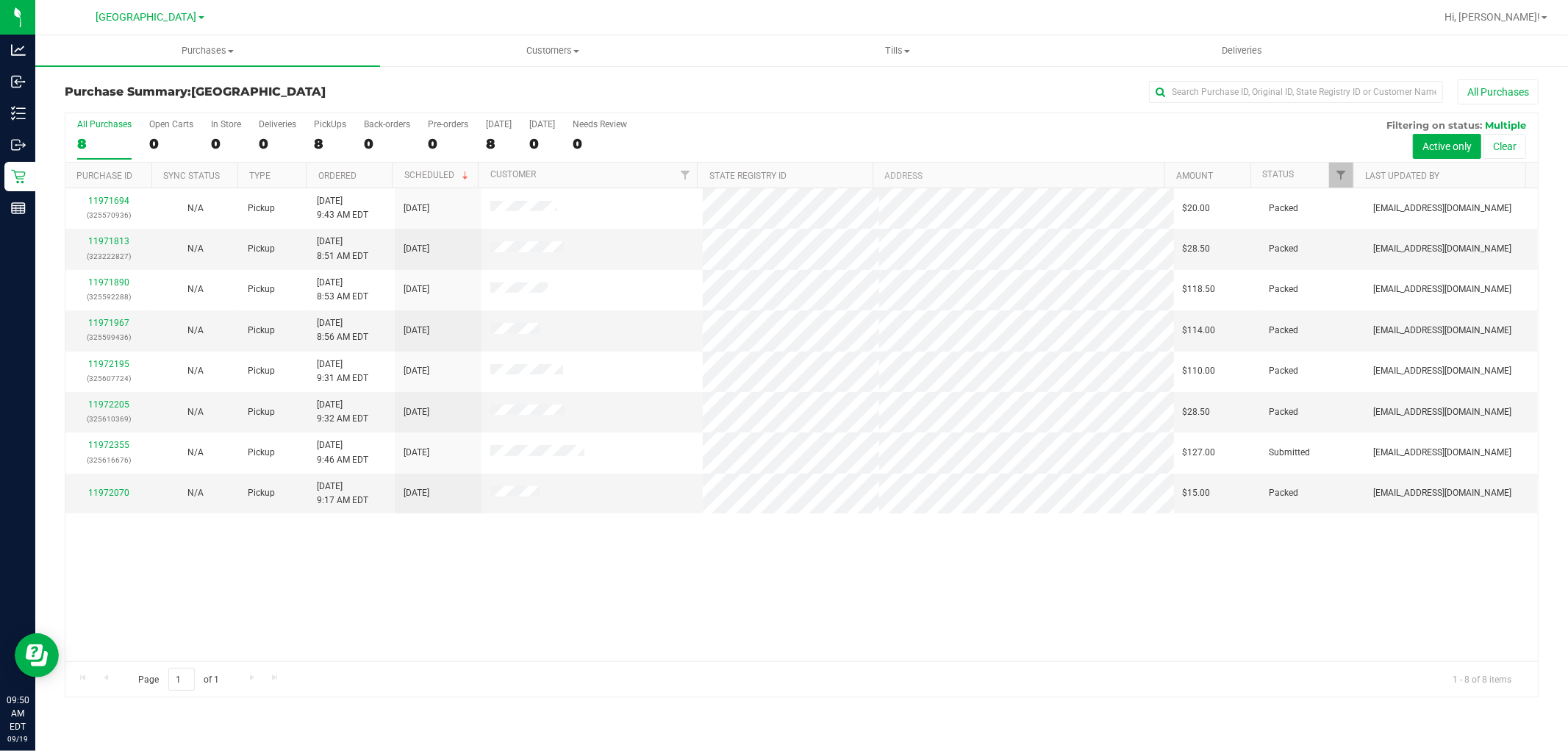
click at [436, 563] on div "11971694 (325570936) N/A Pickup [DATE] 9:43 AM EDT 9/19/2025 $20.00 Packed [EMA…" at bounding box center [802, 424] width 1473 height 473
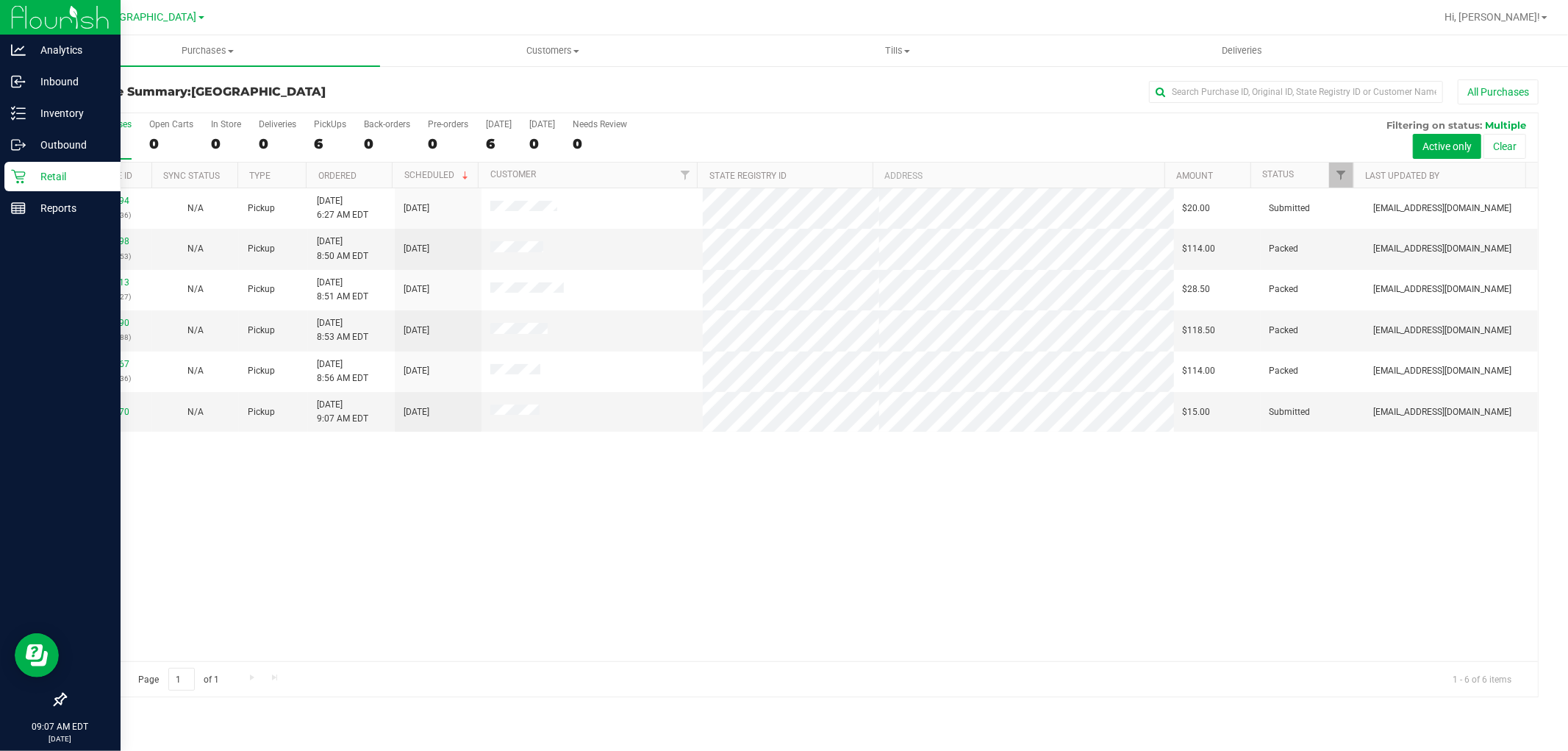
click at [40, 172] on p "Retail" at bounding box center [70, 177] width 88 height 17
click at [53, 215] on p "Reports" at bounding box center [70, 208] width 88 height 17
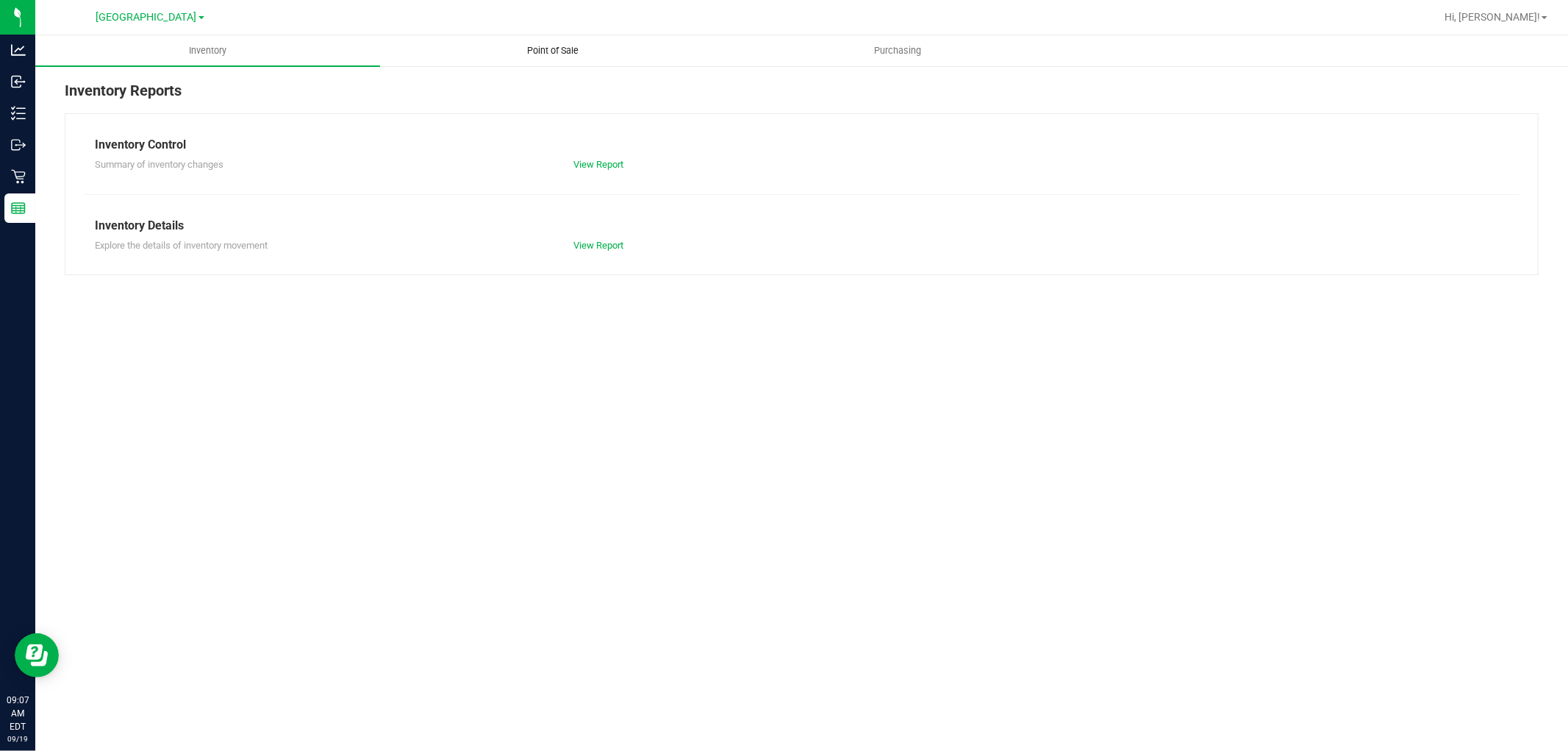
click at [567, 42] on uib-tab-heading "Point of Sale" at bounding box center [553, 51] width 344 height 30
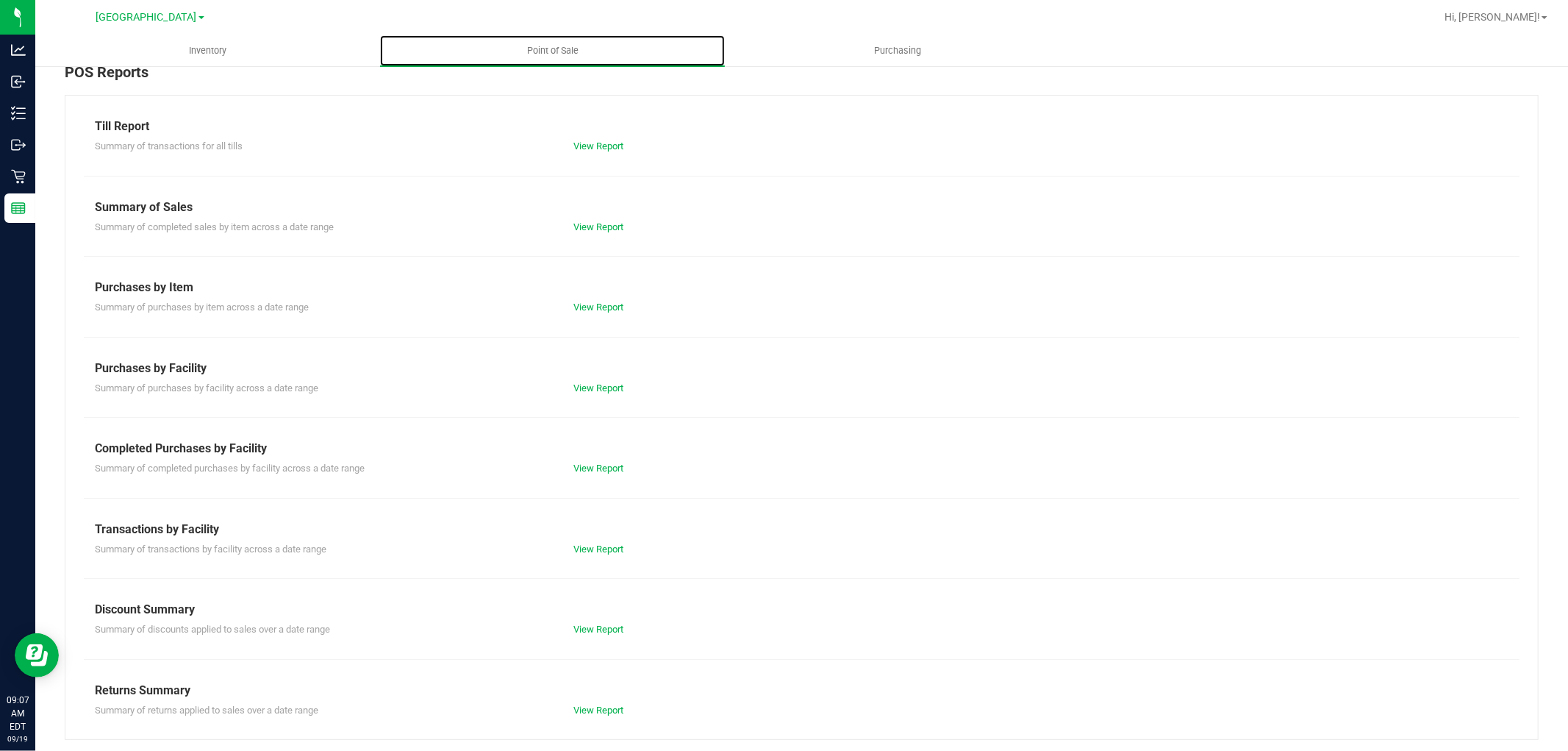
scroll to position [23, 0]
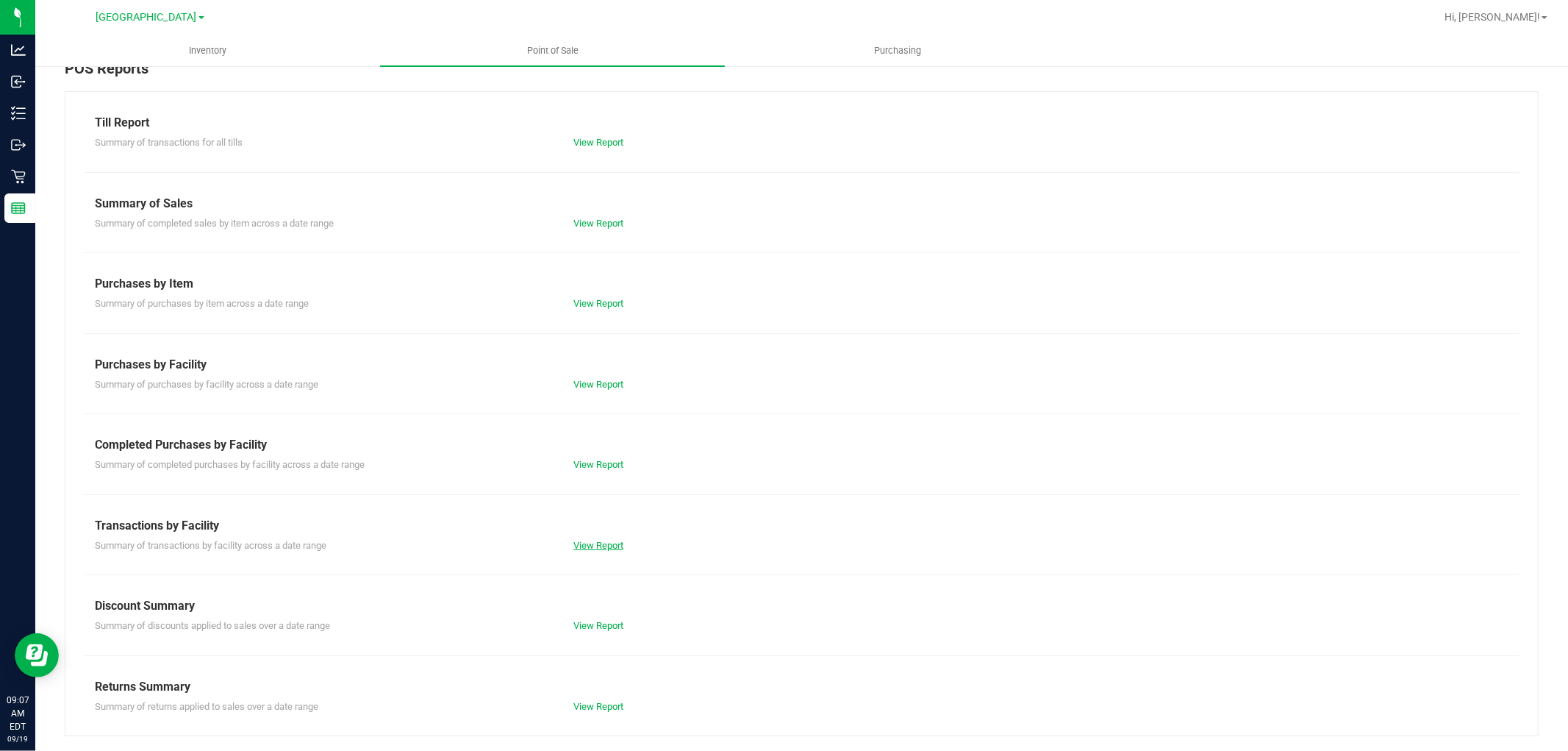
click at [597, 543] on link "View Report" at bounding box center [599, 546] width 50 height 11
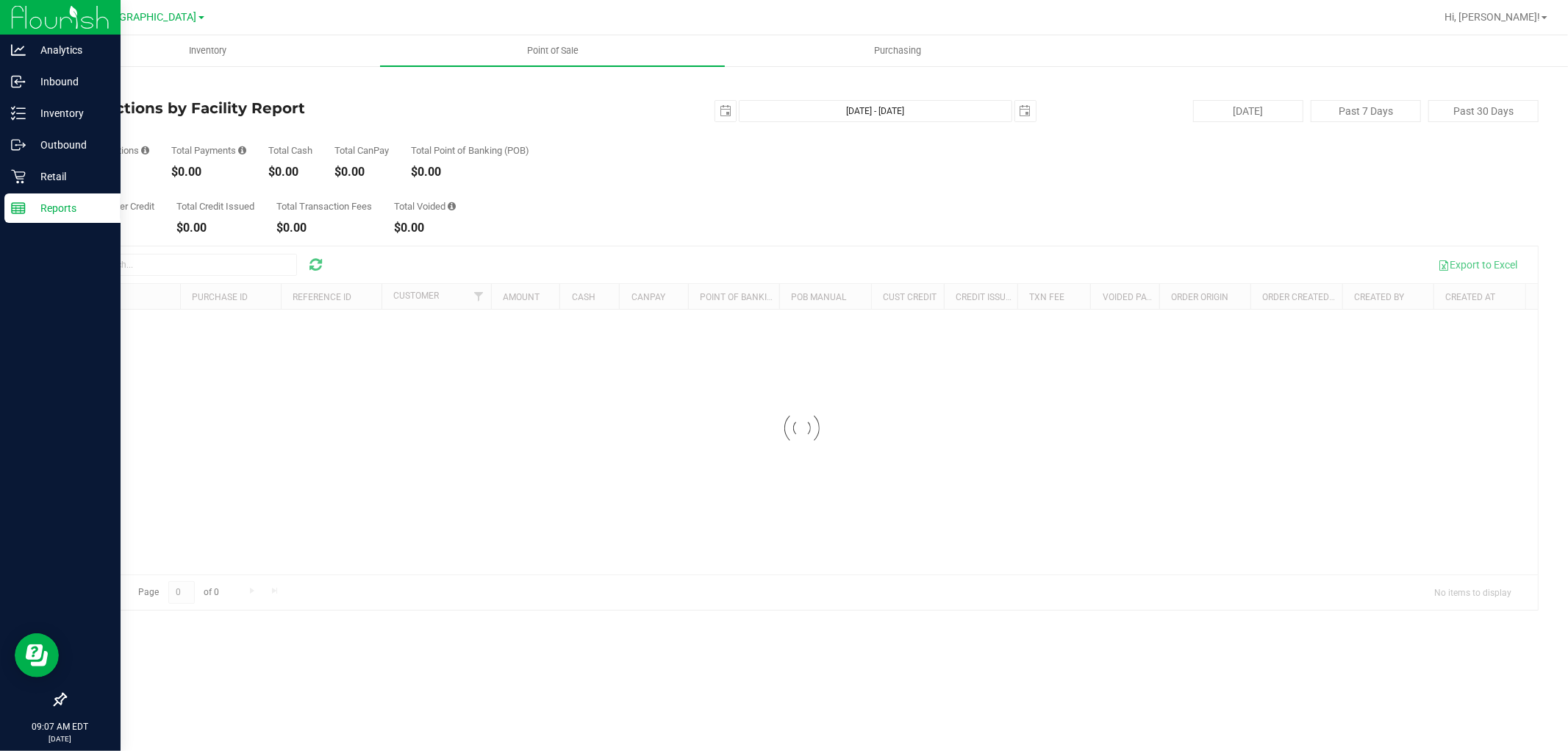
click at [49, 200] on p "Reports" at bounding box center [70, 208] width 88 height 17
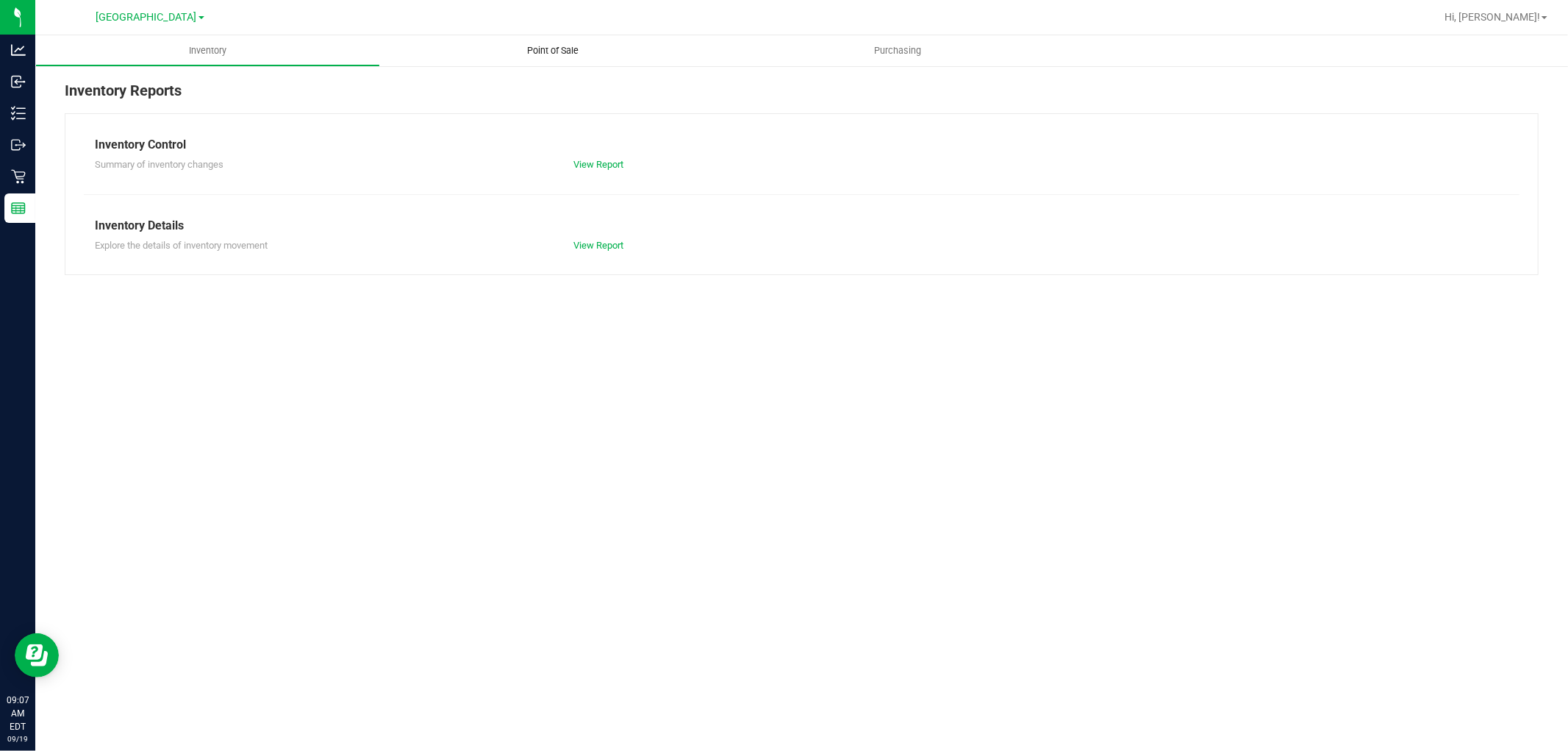
click at [557, 49] on span "Point of Sale" at bounding box center [552, 51] width 91 height 13
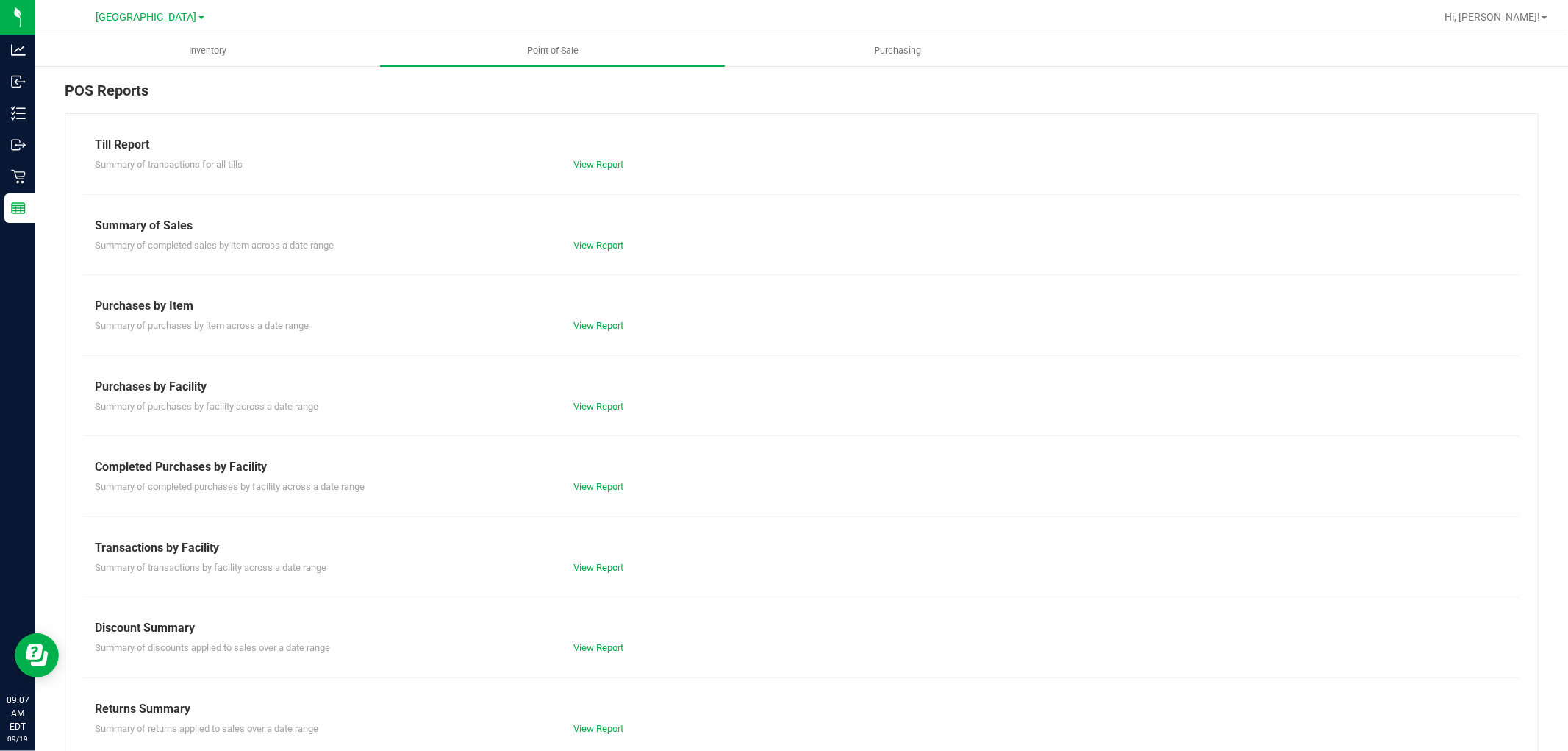
click at [604, 494] on div "Till Report Summary of transactions for all tills View Report Summary of Sales …" at bounding box center [802, 436] width 1474 height 645
click at [598, 483] on link "View Report" at bounding box center [599, 487] width 50 height 11
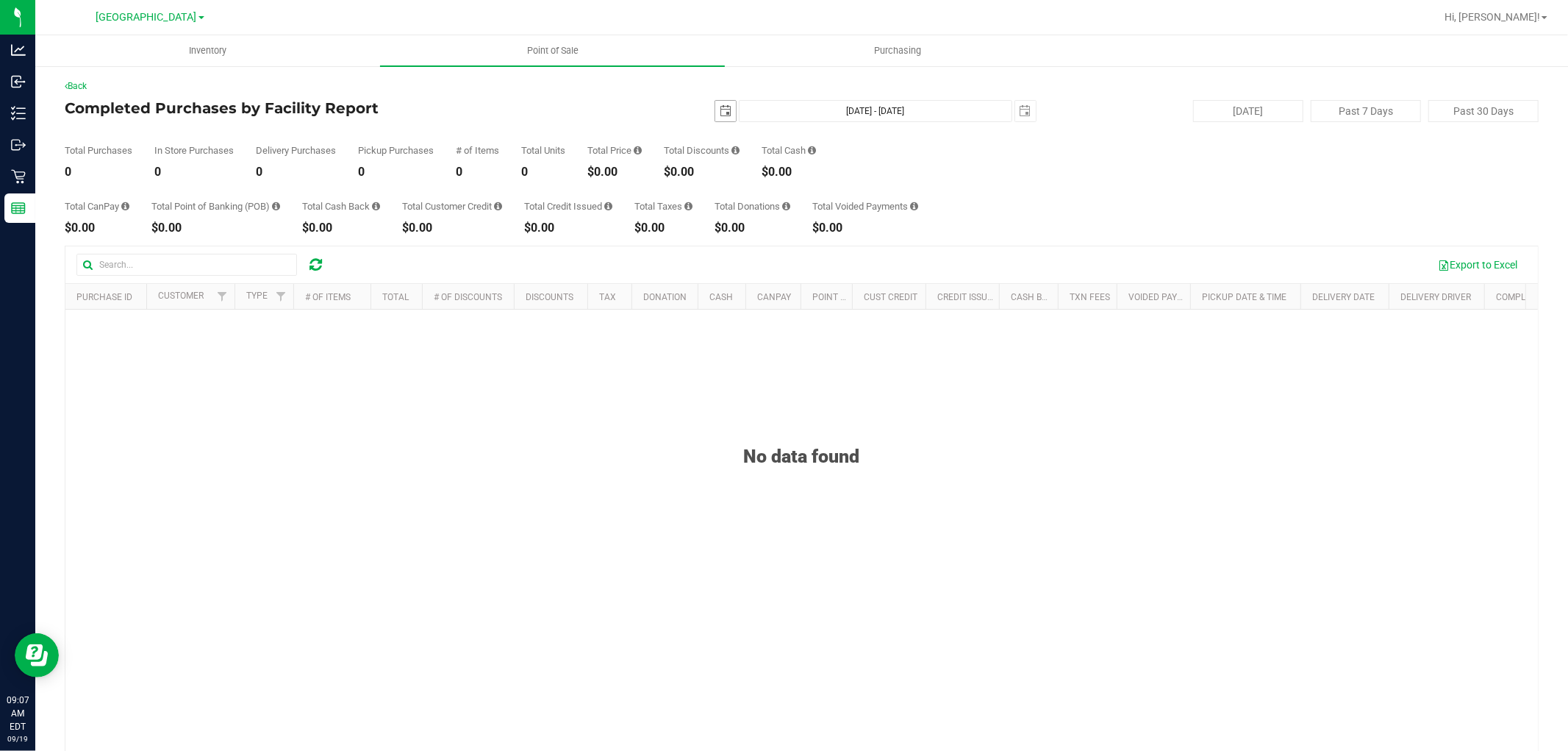
click at [714, 107] on span "2025-09-19" at bounding box center [725, 111] width 22 height 22
click at [720, 111] on span "select" at bounding box center [726, 111] width 11 height 11
click at [809, 237] on link "18" at bounding box center [805, 238] width 21 height 23
type input "2025-09-18"
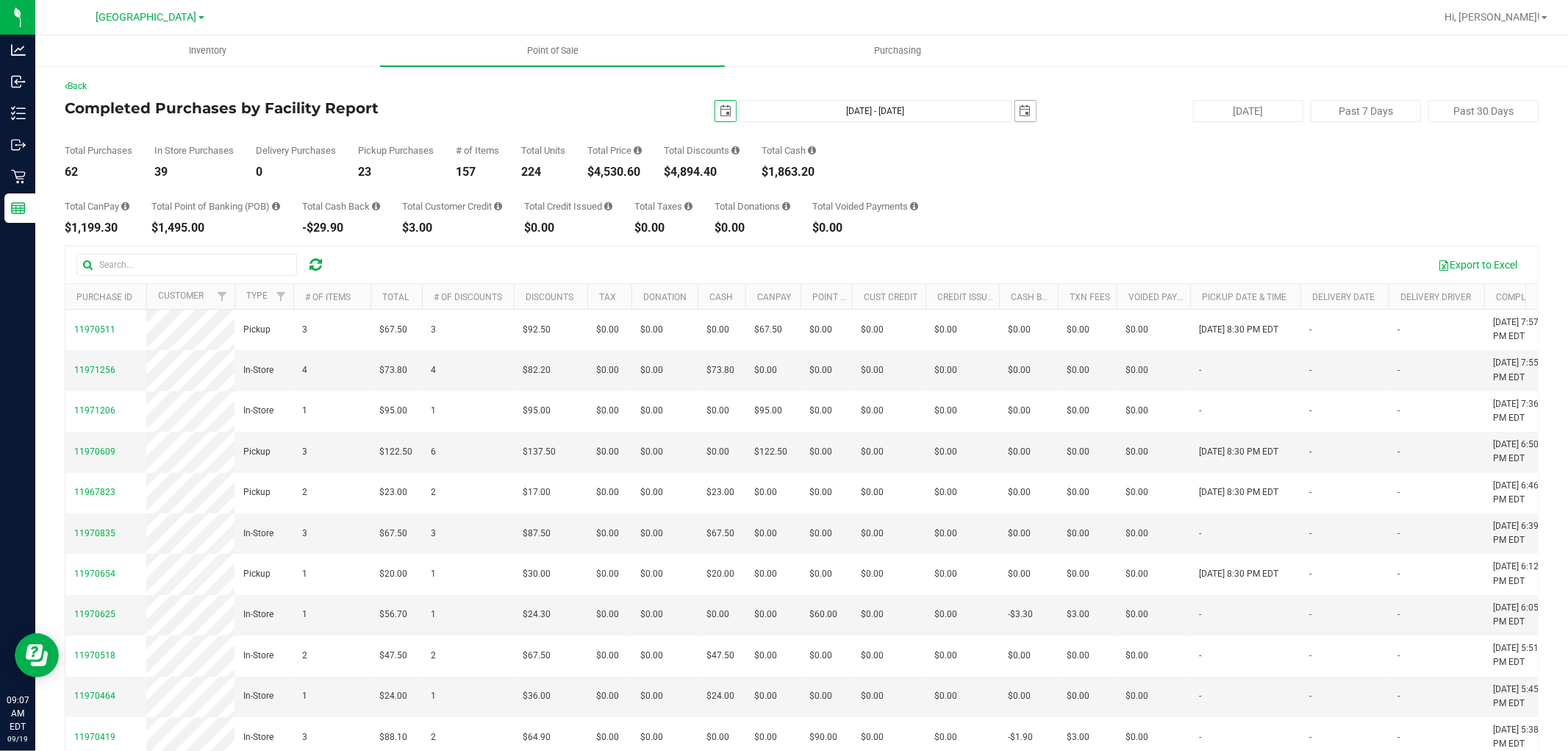
click at [1020, 109] on span "select" at bounding box center [1026, 111] width 11 height 11
click at [1106, 235] on link "18" at bounding box center [1105, 235] width 21 height 23
type input "Sep 18, 2025 - Sep 18, 2025"
type input "2025-09-18"
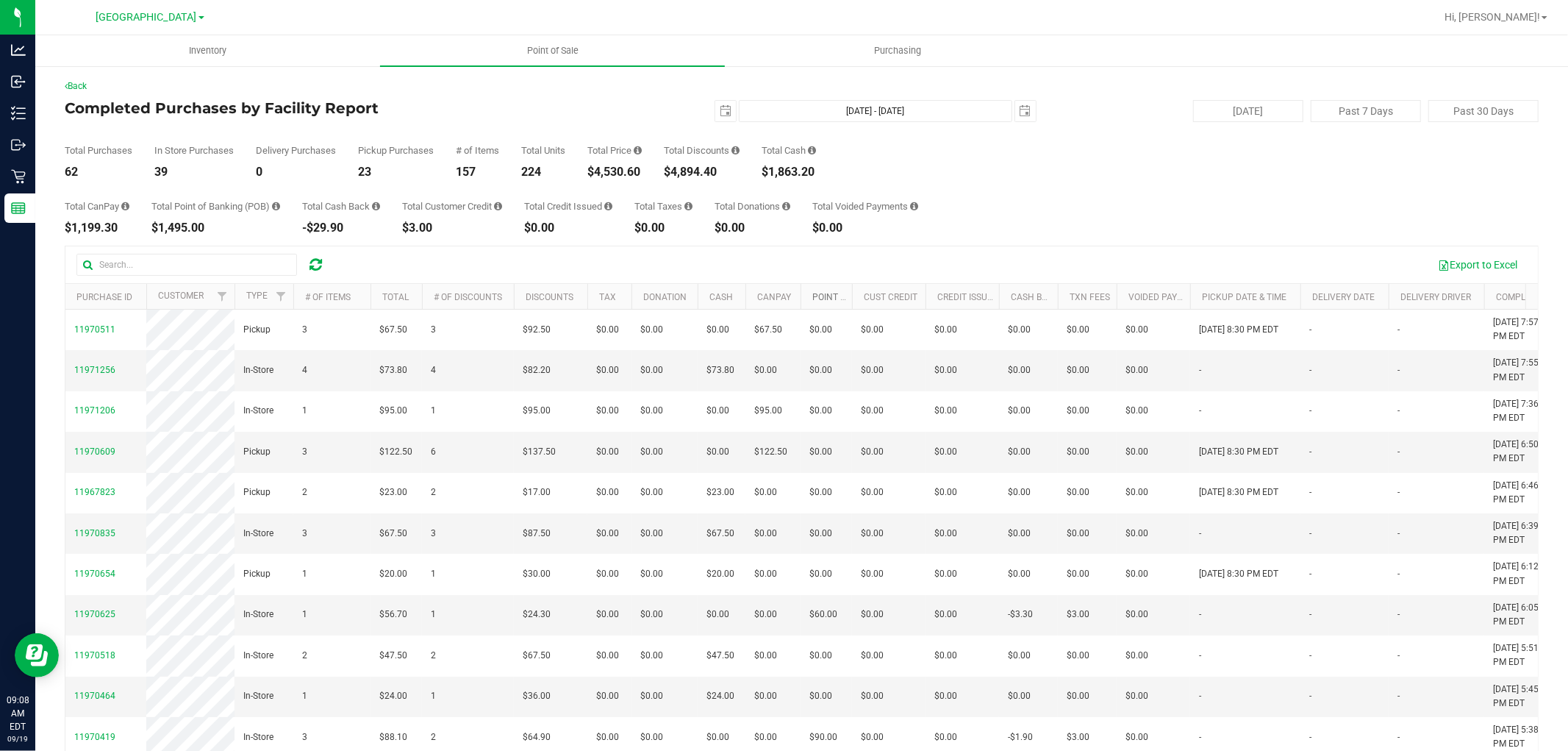
click at [822, 296] on link "Point of Banking (POB)" at bounding box center [864, 297] width 104 height 11
click at [822, 296] on link "Point of Banking (POB)" at bounding box center [873, 296] width 121 height 11
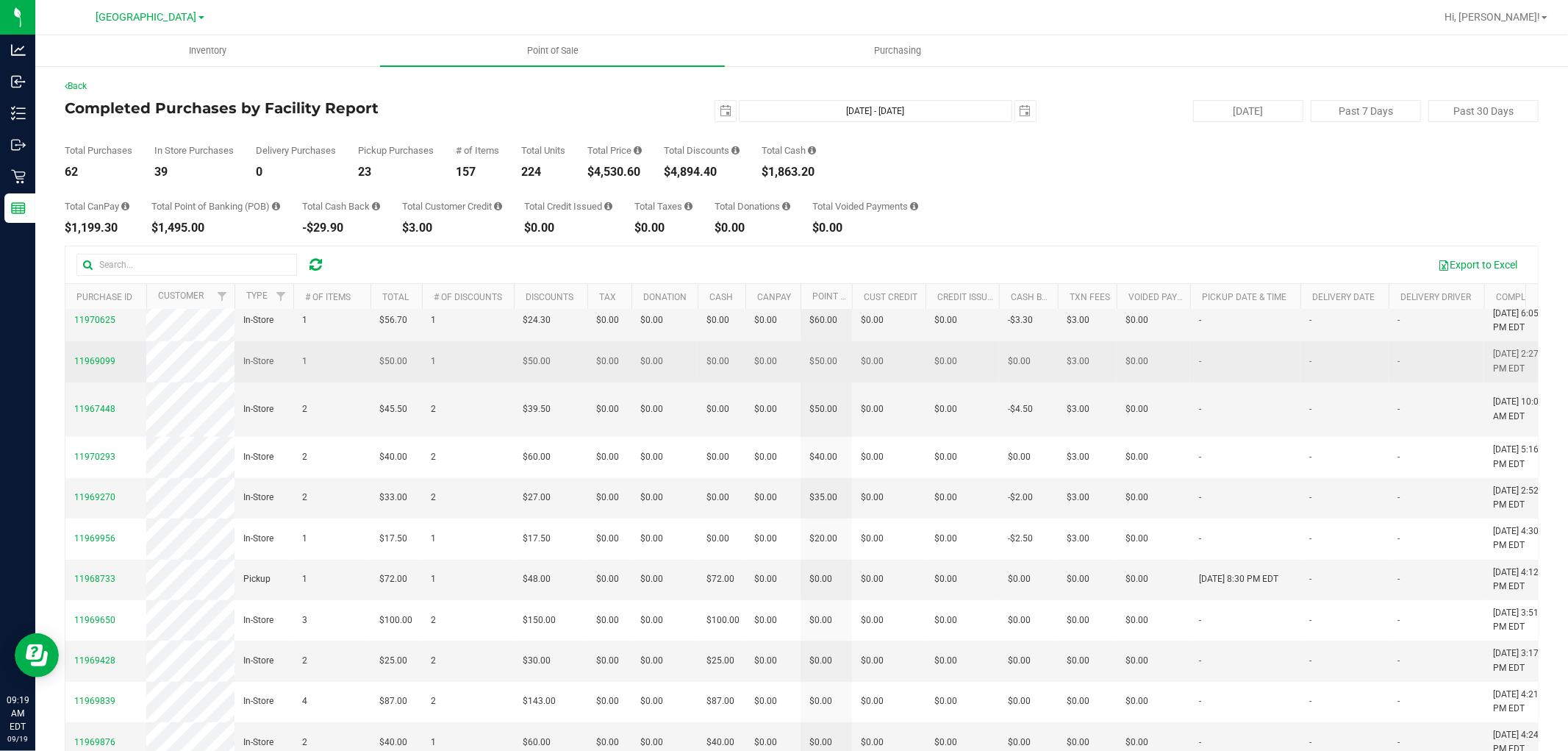
scroll to position [490, 0]
